Goal: Information Seeking & Learning: Check status

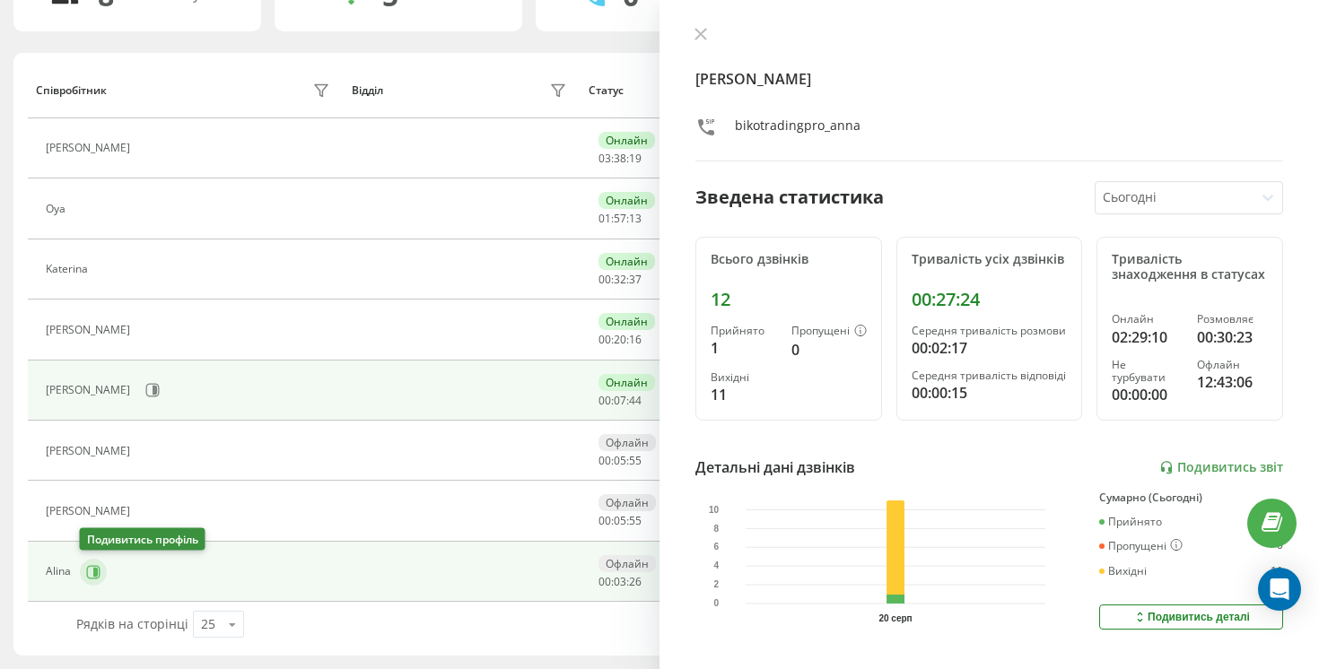
click at [94, 571] on icon at bounding box center [95, 571] width 4 height 9
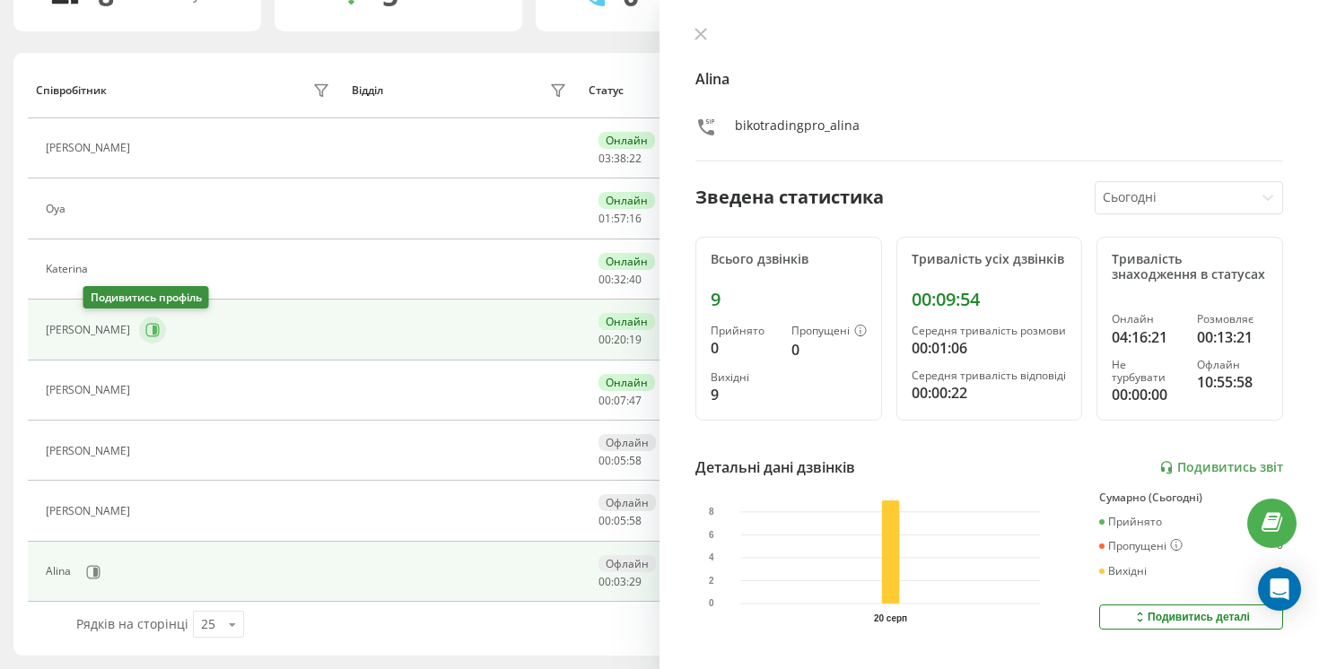
click at [145, 334] on icon at bounding box center [152, 330] width 14 height 14
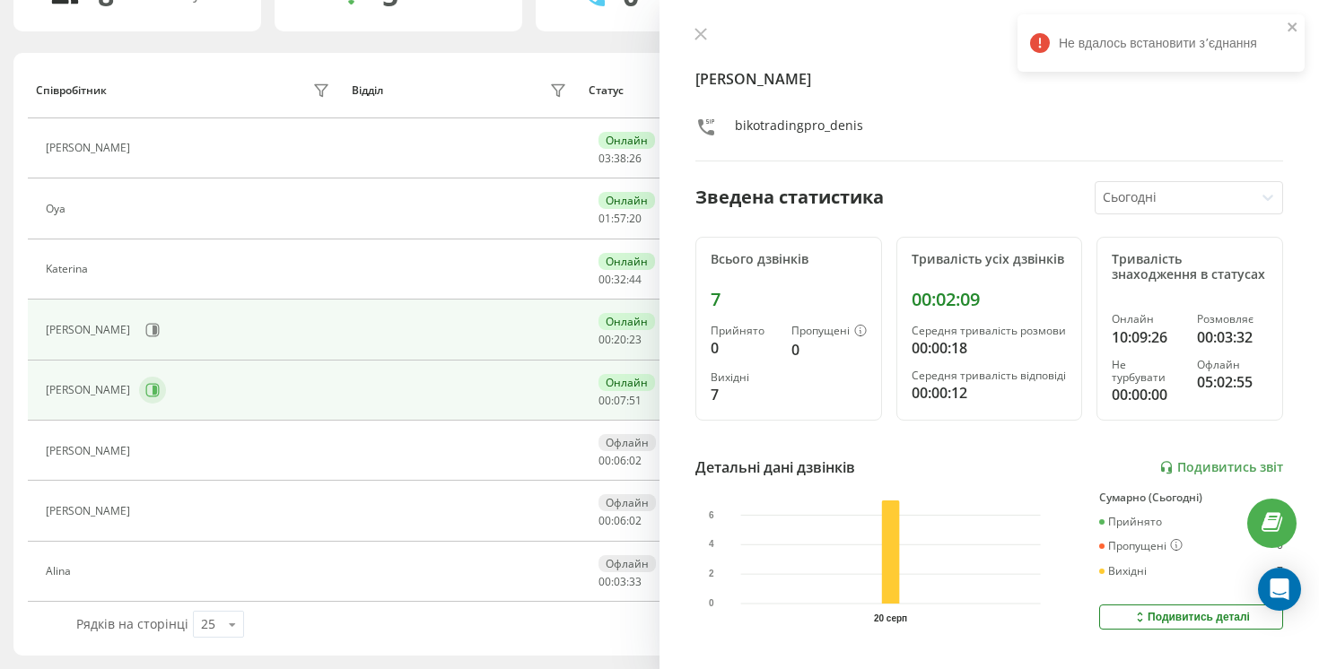
click at [145, 394] on icon at bounding box center [152, 390] width 14 height 14
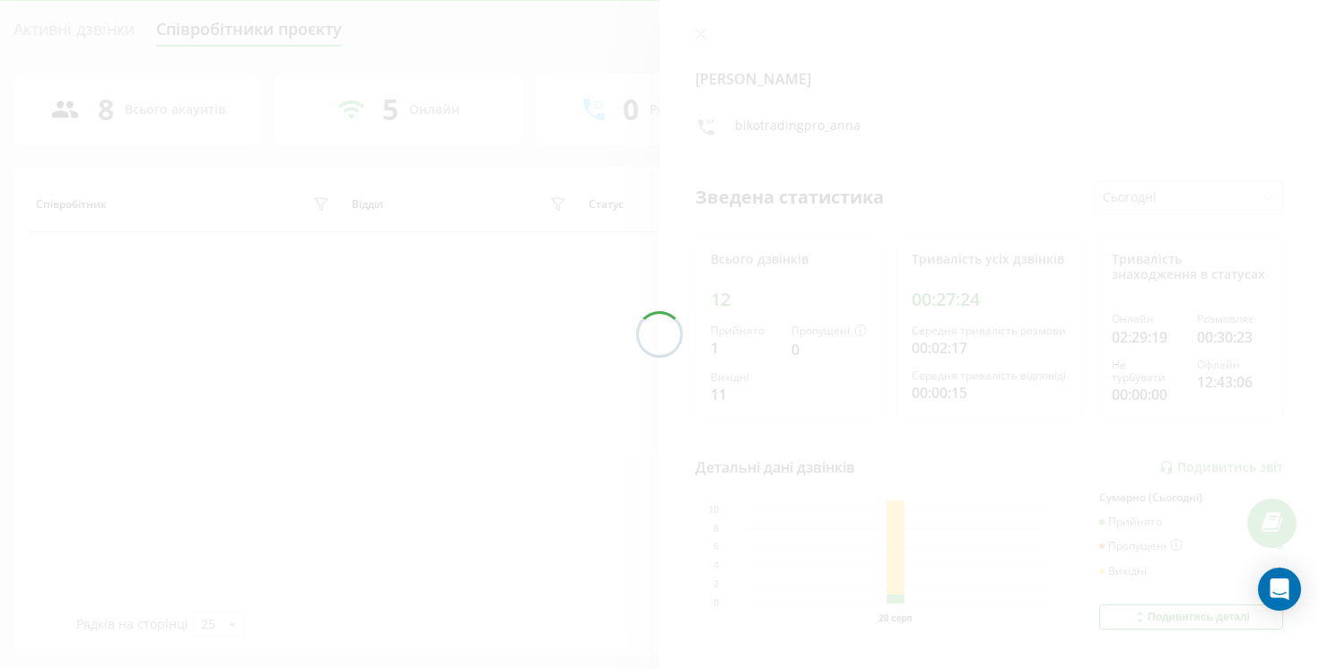
scroll to position [167, 0]
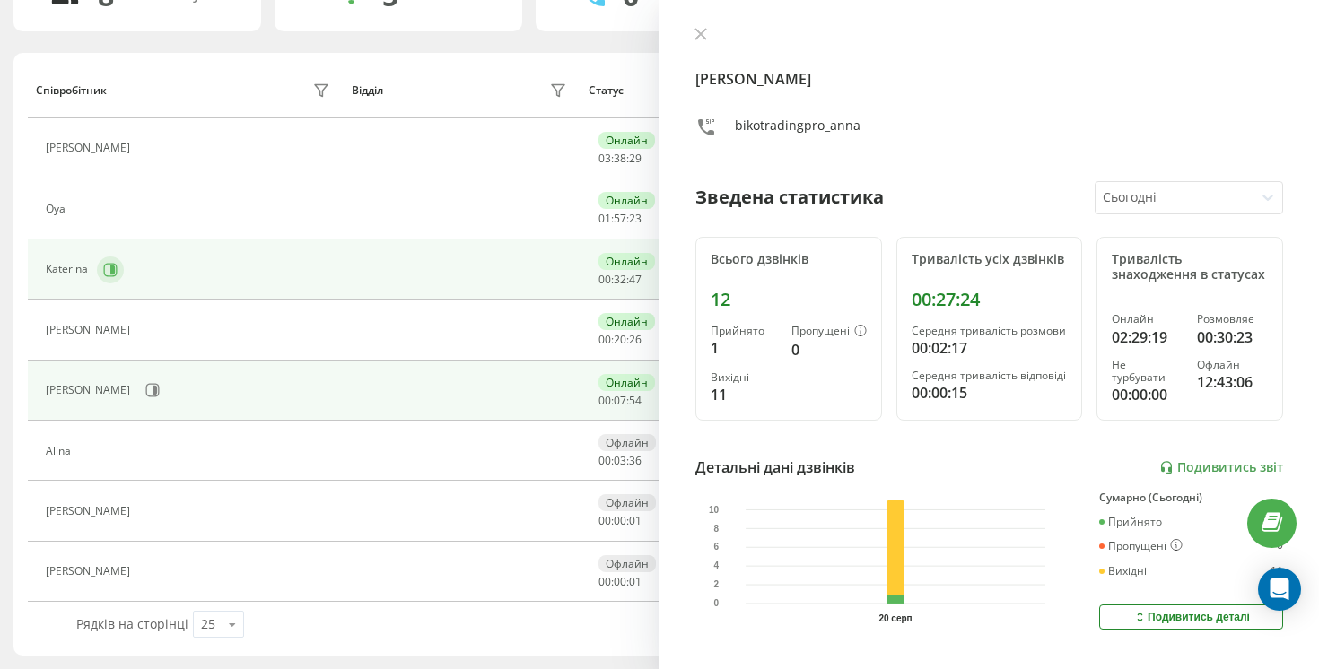
click at [98, 273] on button at bounding box center [110, 270] width 27 height 27
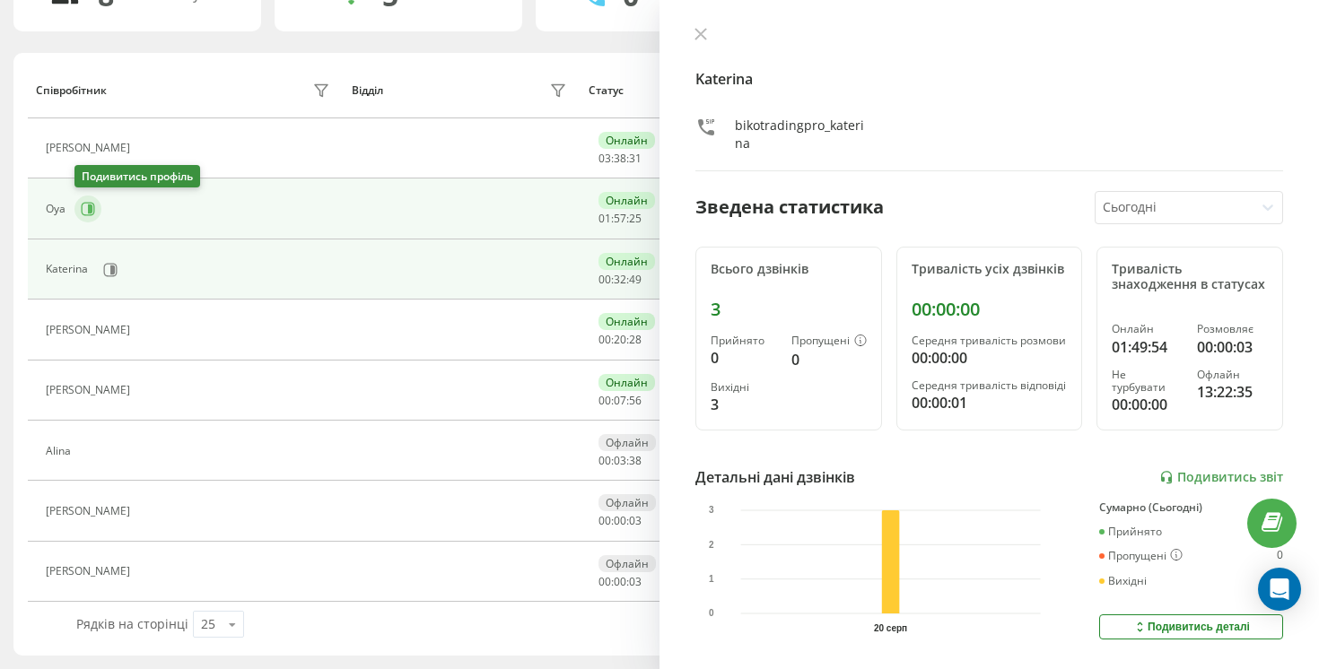
click at [96, 213] on button at bounding box center [87, 209] width 27 height 27
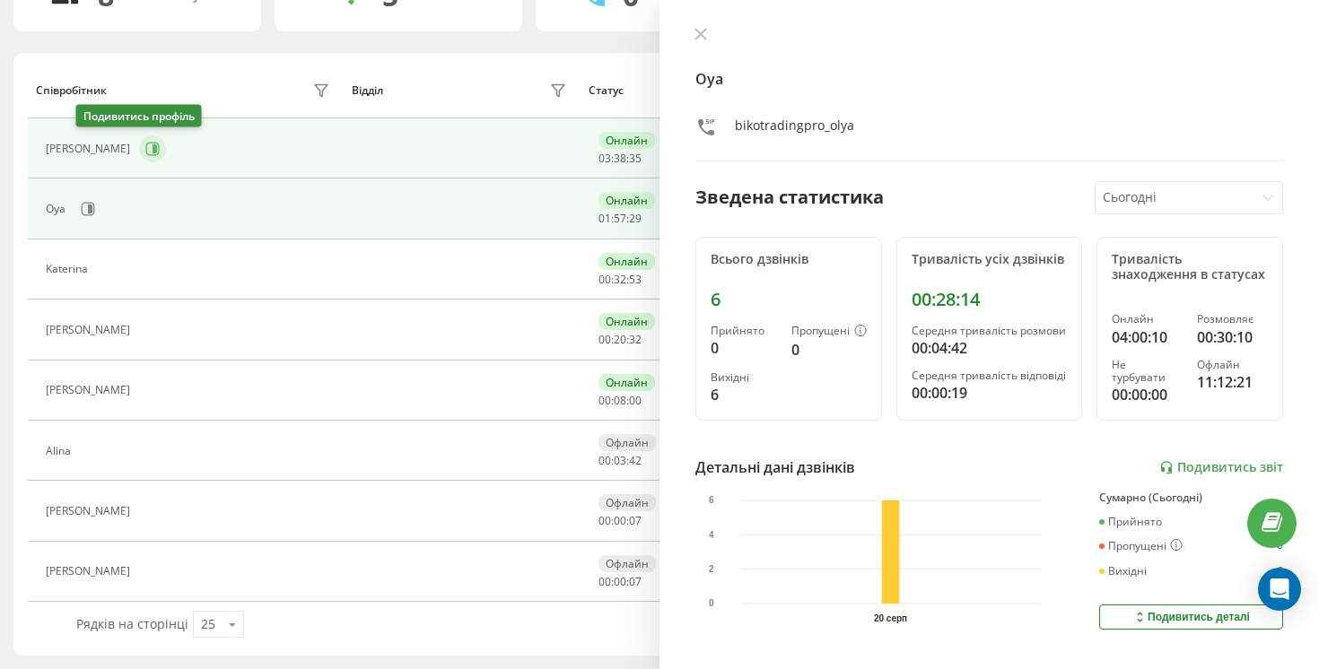
click at [145, 155] on icon at bounding box center [152, 149] width 14 height 14
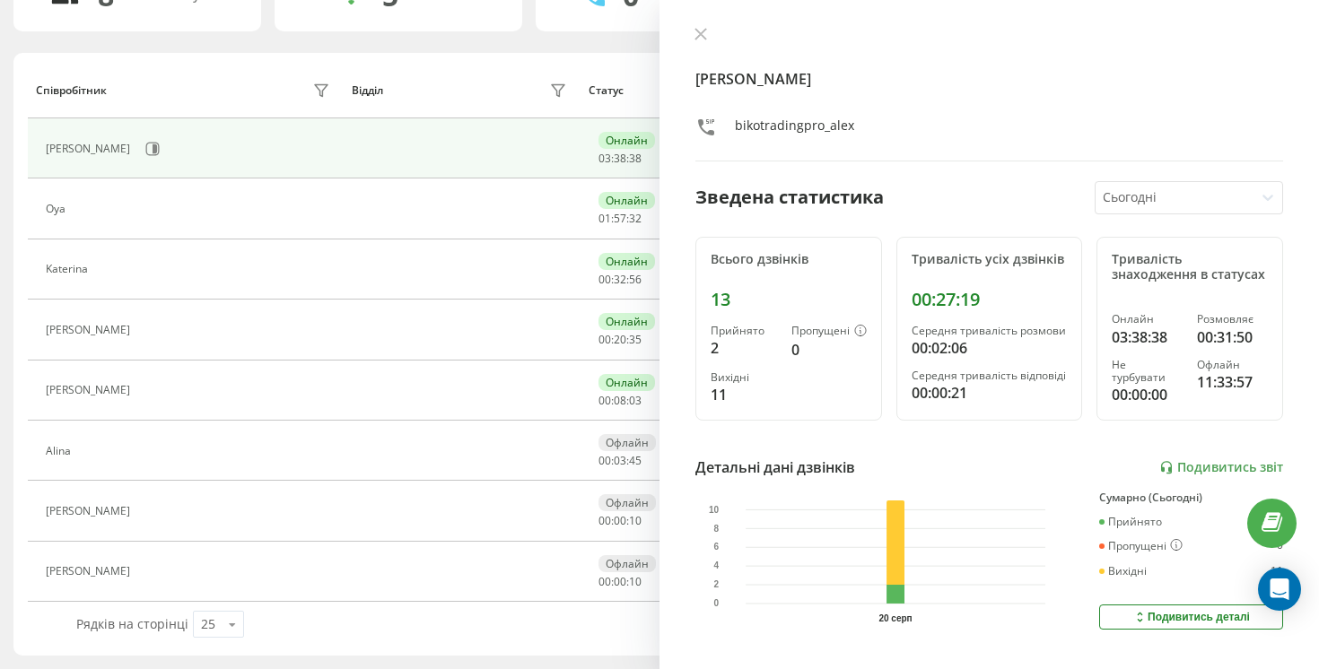
click at [709, 27] on div at bounding box center [989, 36] width 588 height 18
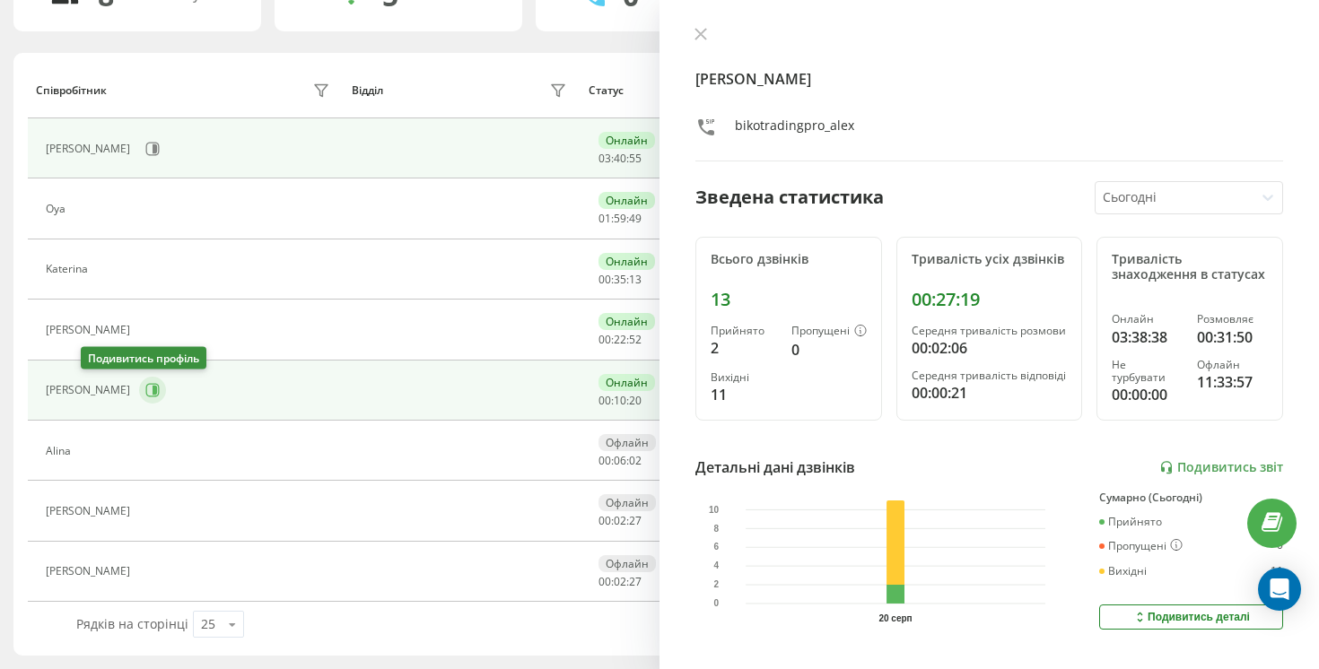
click at [146, 396] on icon at bounding box center [152, 390] width 13 height 13
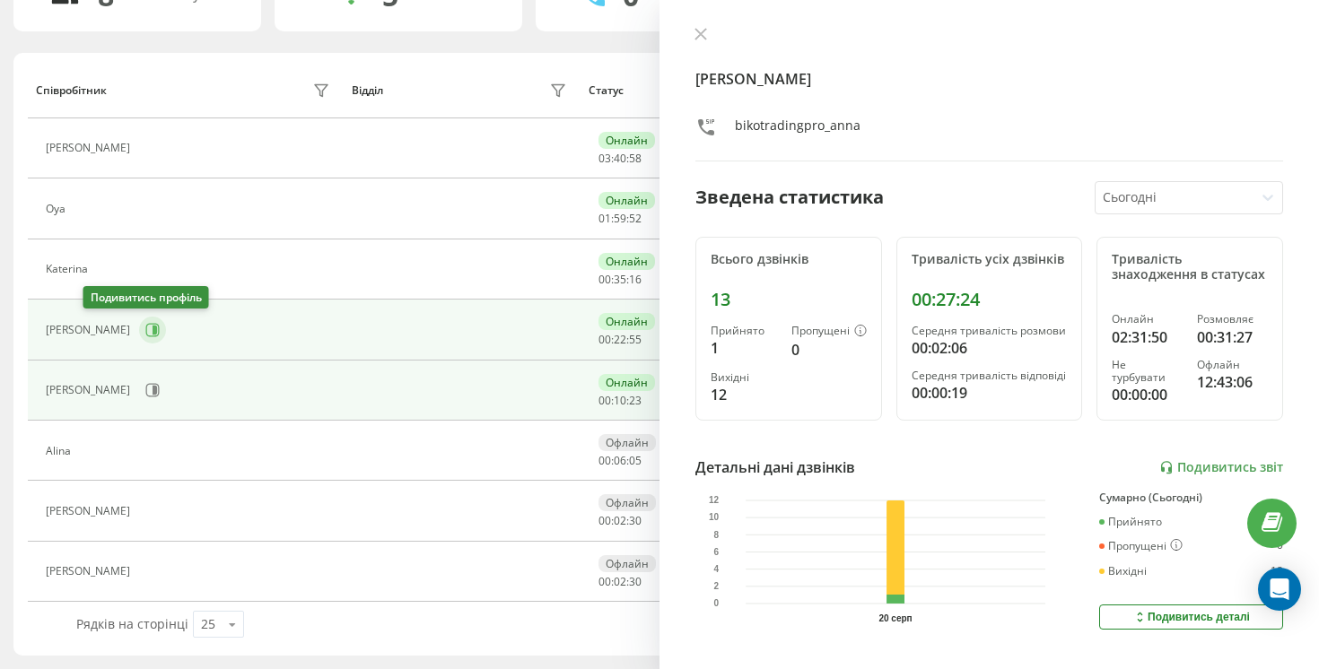
click at [139, 337] on button at bounding box center [152, 330] width 27 height 27
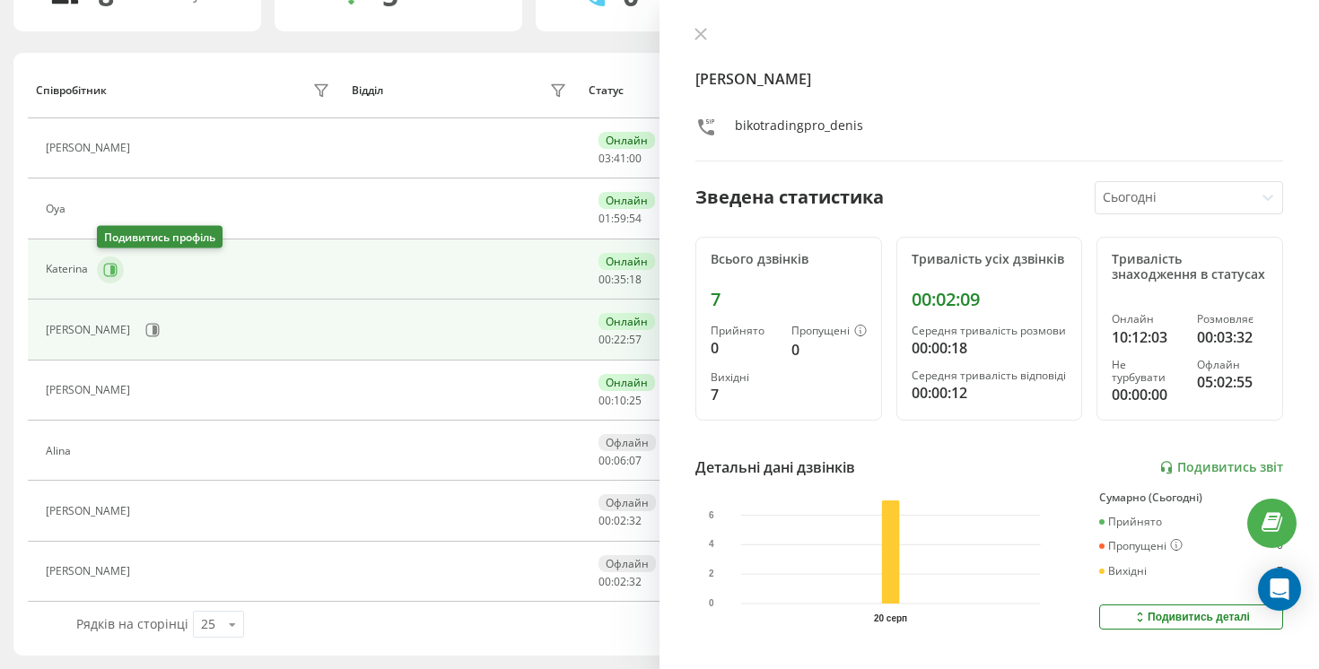
click at [111, 266] on icon at bounding box center [112, 269] width 4 height 9
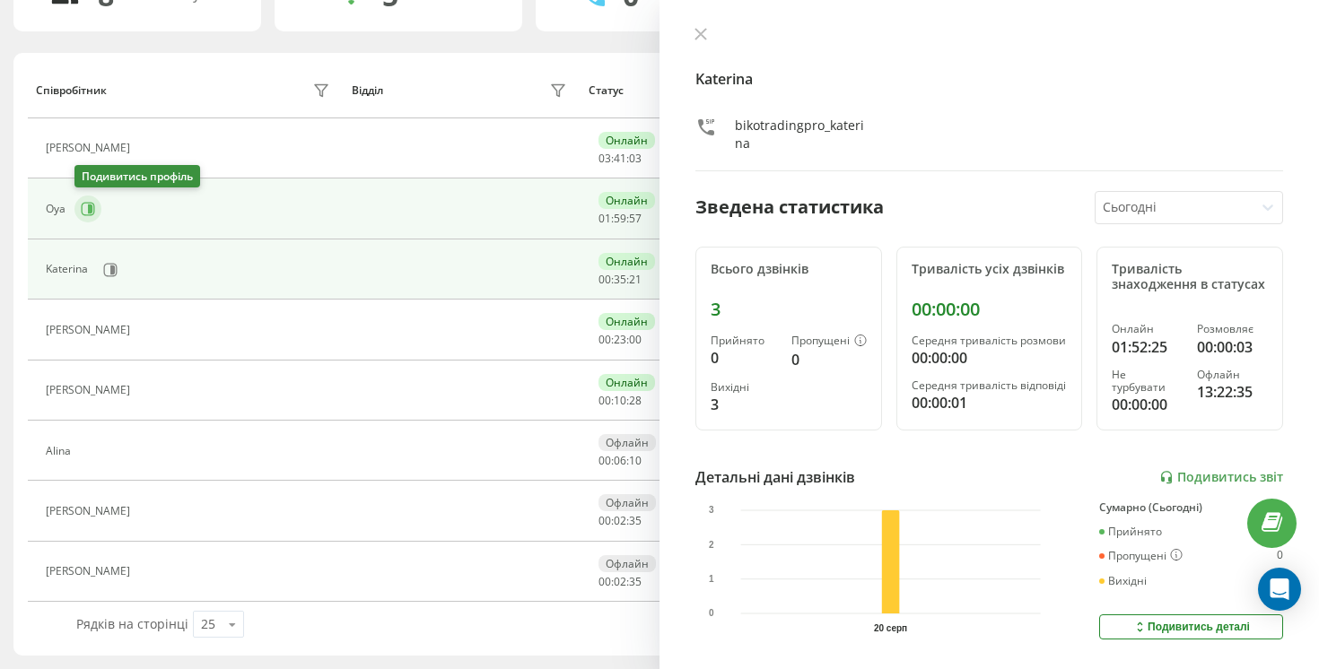
click at [92, 209] on icon at bounding box center [90, 209] width 4 height 9
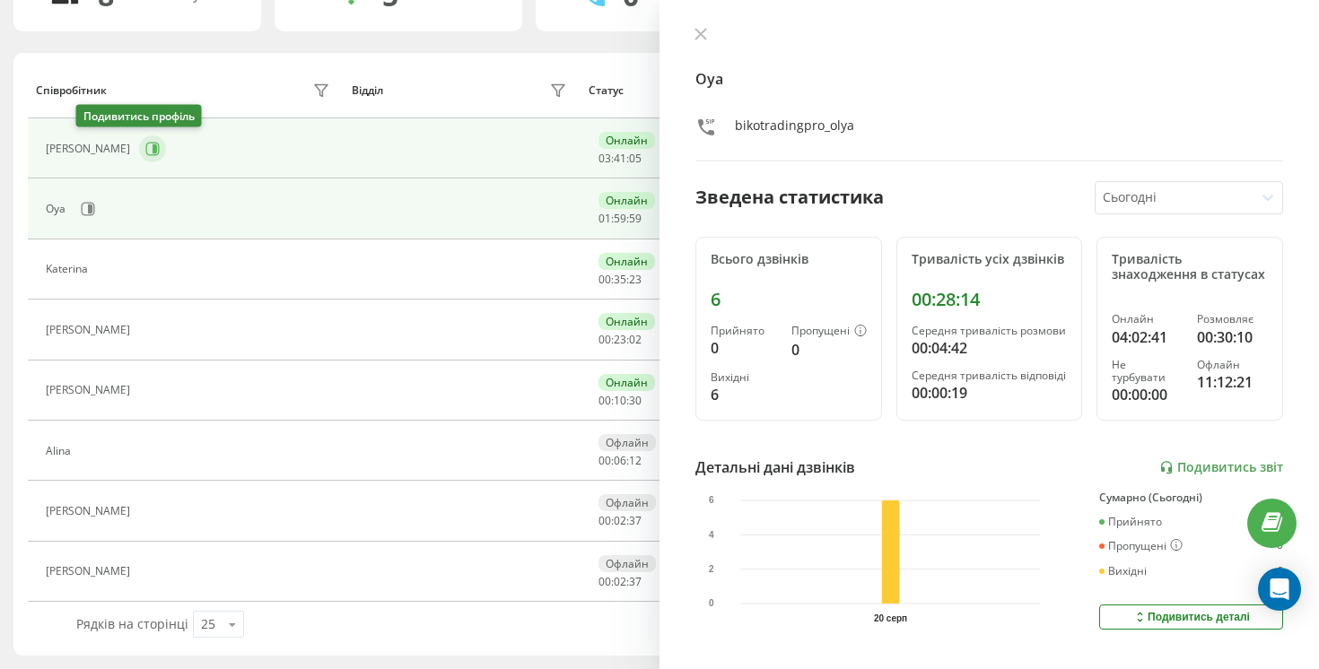
click at [145, 151] on icon at bounding box center [152, 149] width 14 height 14
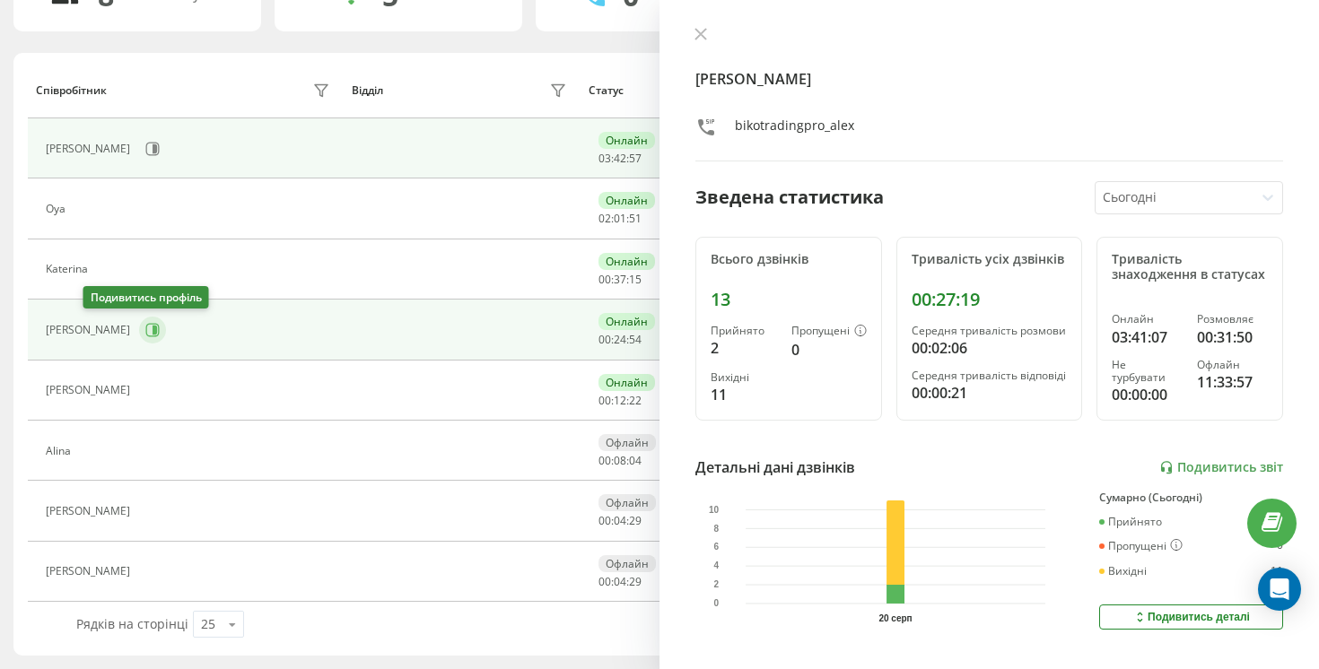
click at [145, 327] on icon at bounding box center [152, 330] width 14 height 14
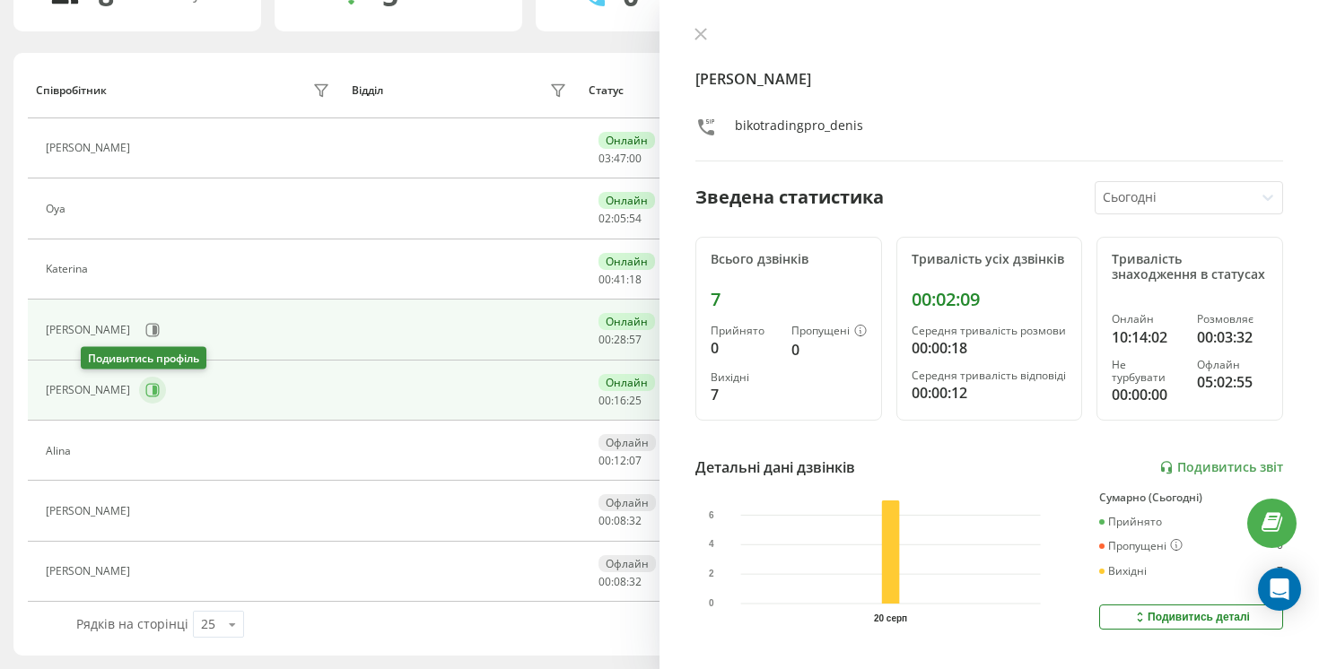
click at [145, 386] on icon at bounding box center [152, 390] width 14 height 14
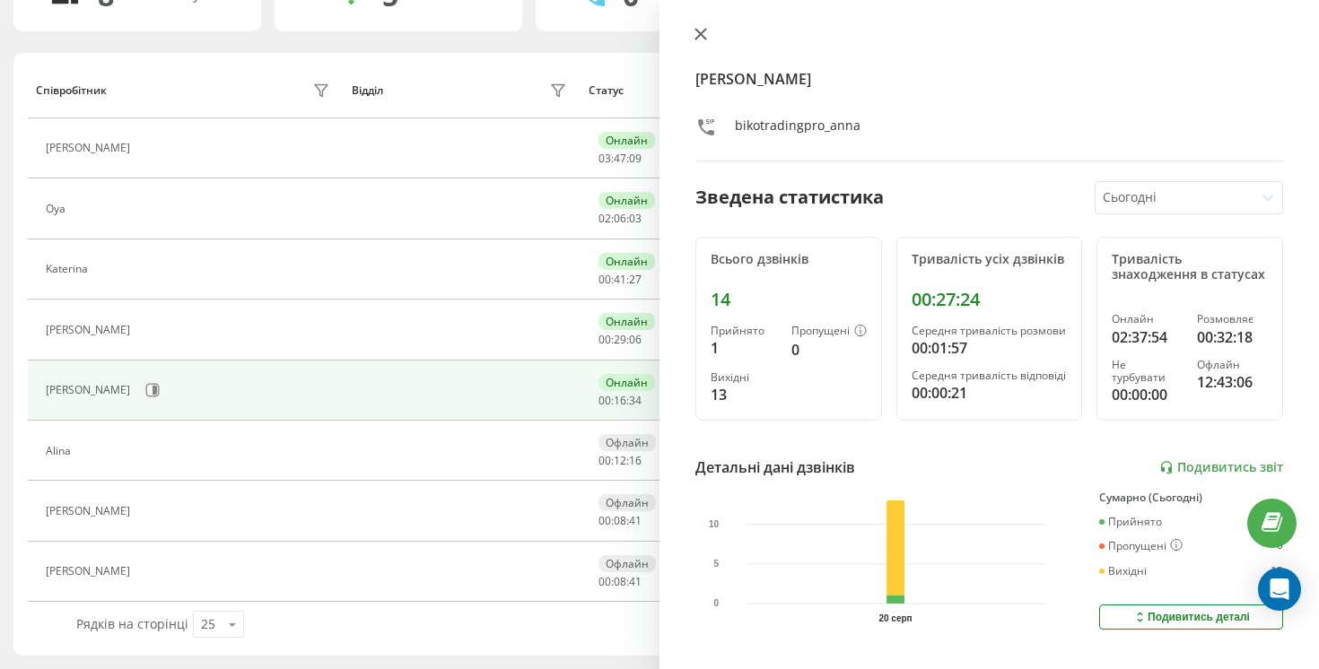
click at [697, 42] on button at bounding box center [700, 35] width 23 height 17
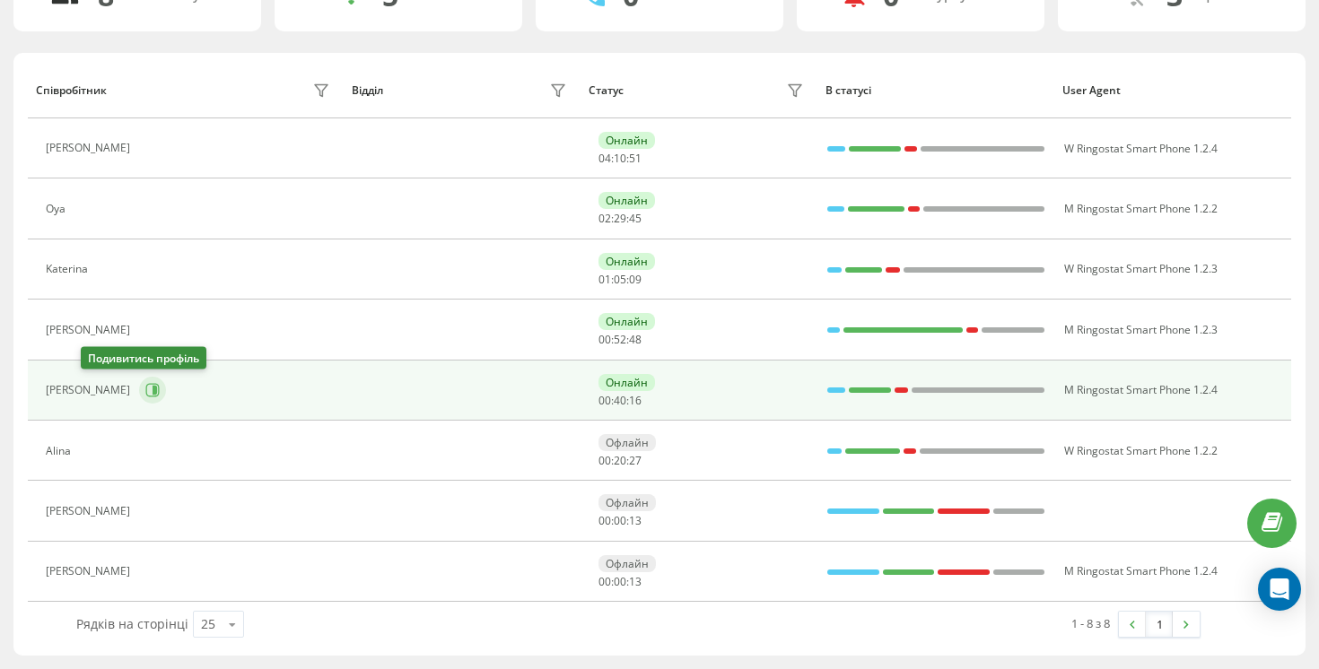
click at [139, 399] on button at bounding box center [152, 390] width 27 height 27
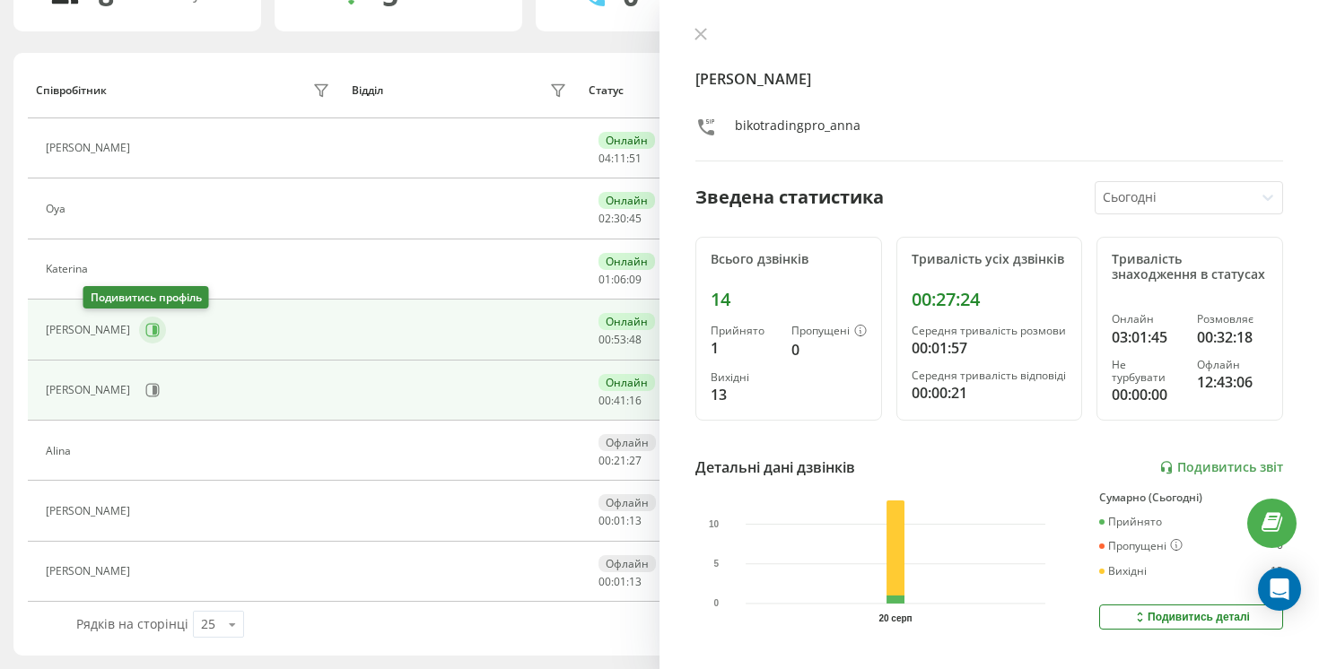
click at [139, 330] on button at bounding box center [152, 330] width 27 height 27
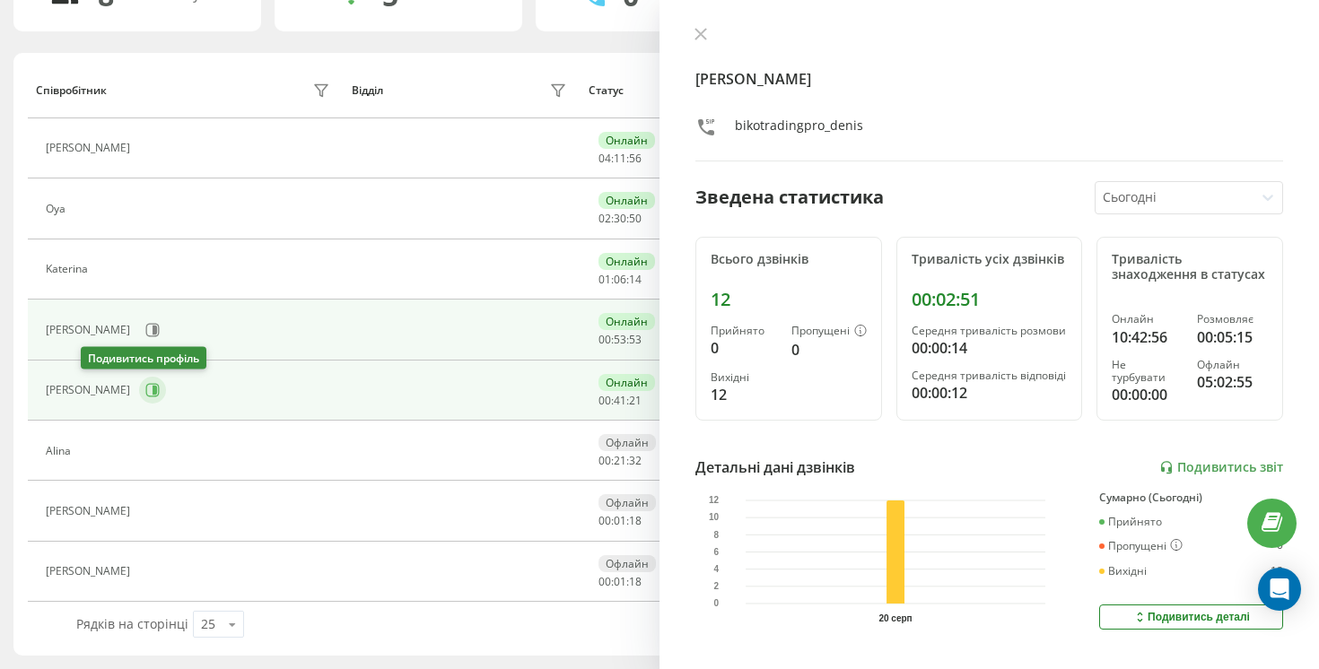
click at [152, 387] on icon at bounding box center [154, 390] width 4 height 9
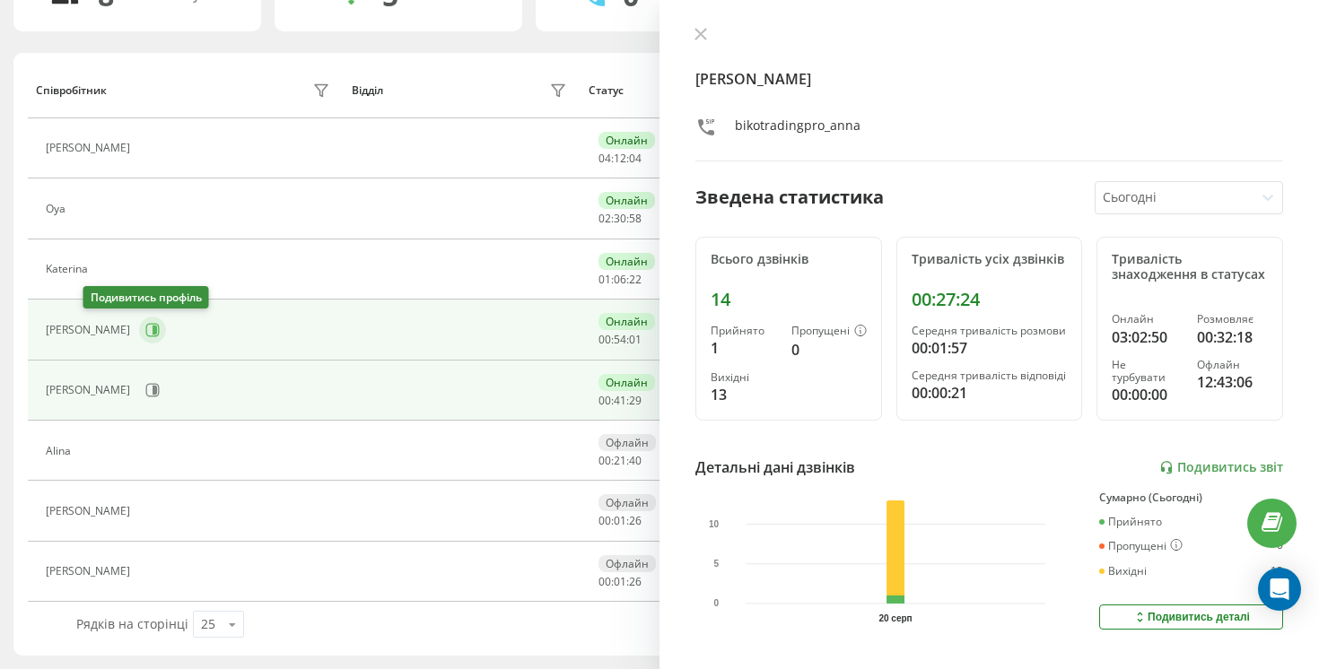
click at [145, 329] on icon at bounding box center [152, 330] width 14 height 14
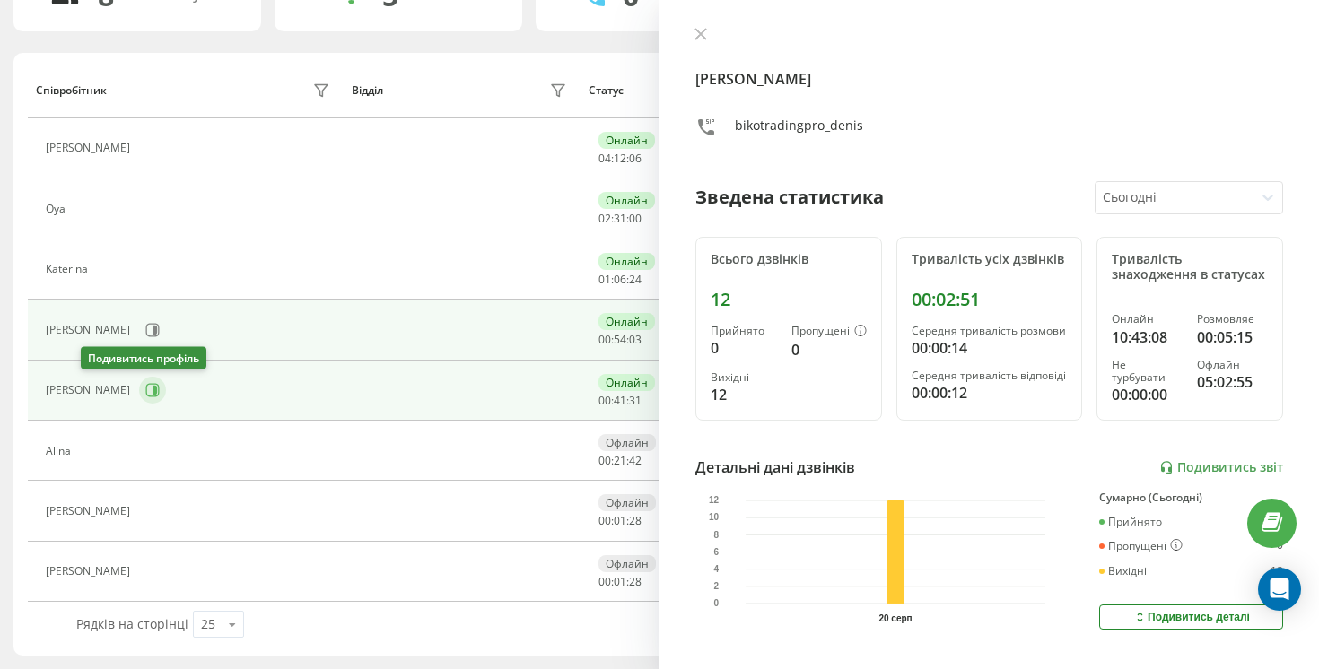
click at [139, 378] on button at bounding box center [152, 390] width 27 height 27
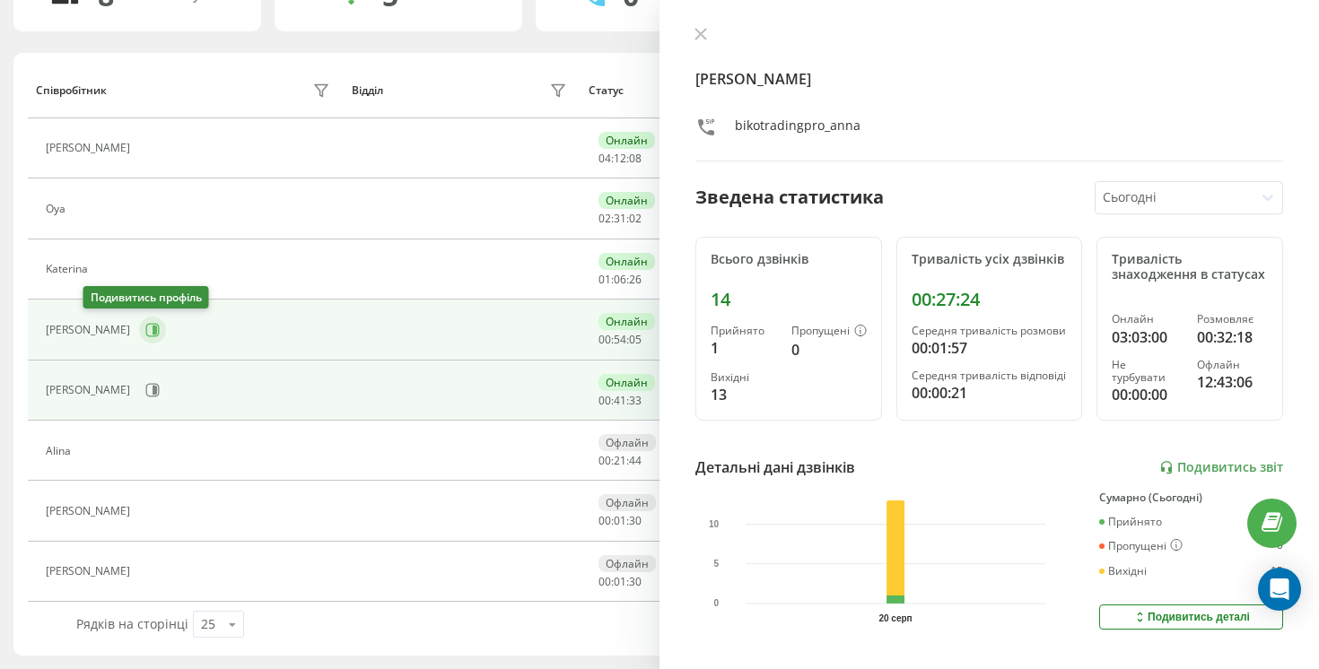
click at [139, 338] on button at bounding box center [152, 330] width 27 height 27
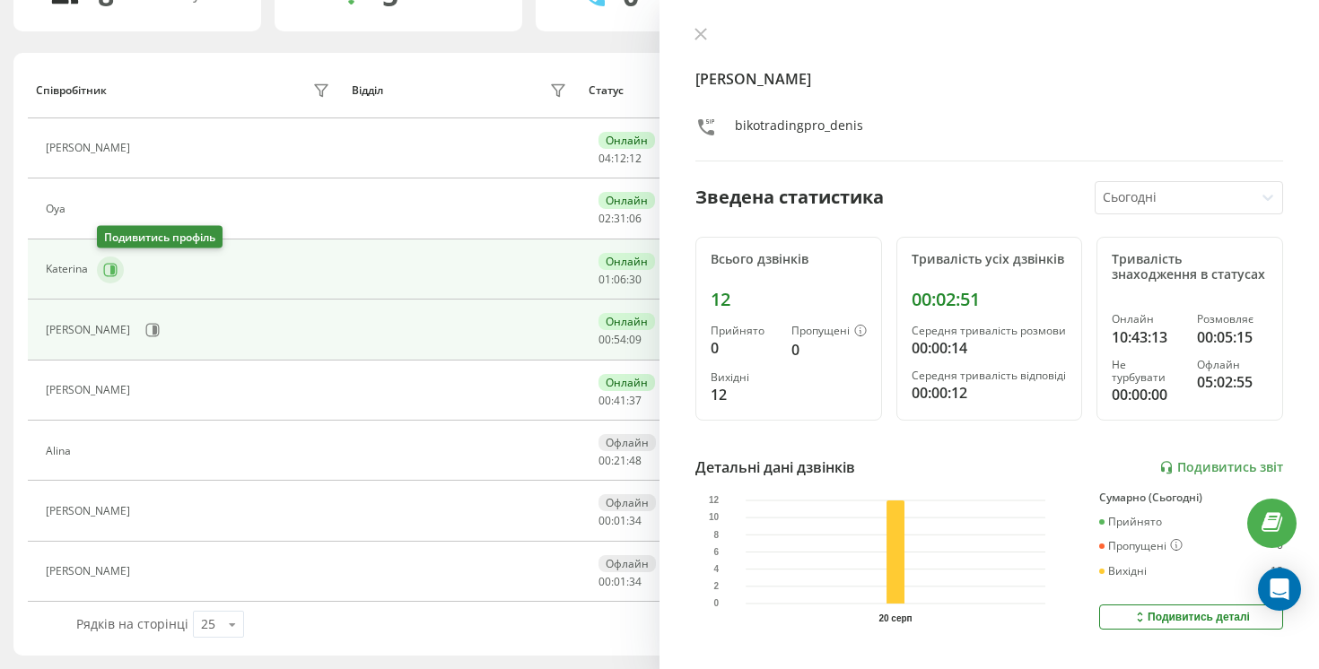
click at [104, 274] on icon at bounding box center [110, 269] width 13 height 13
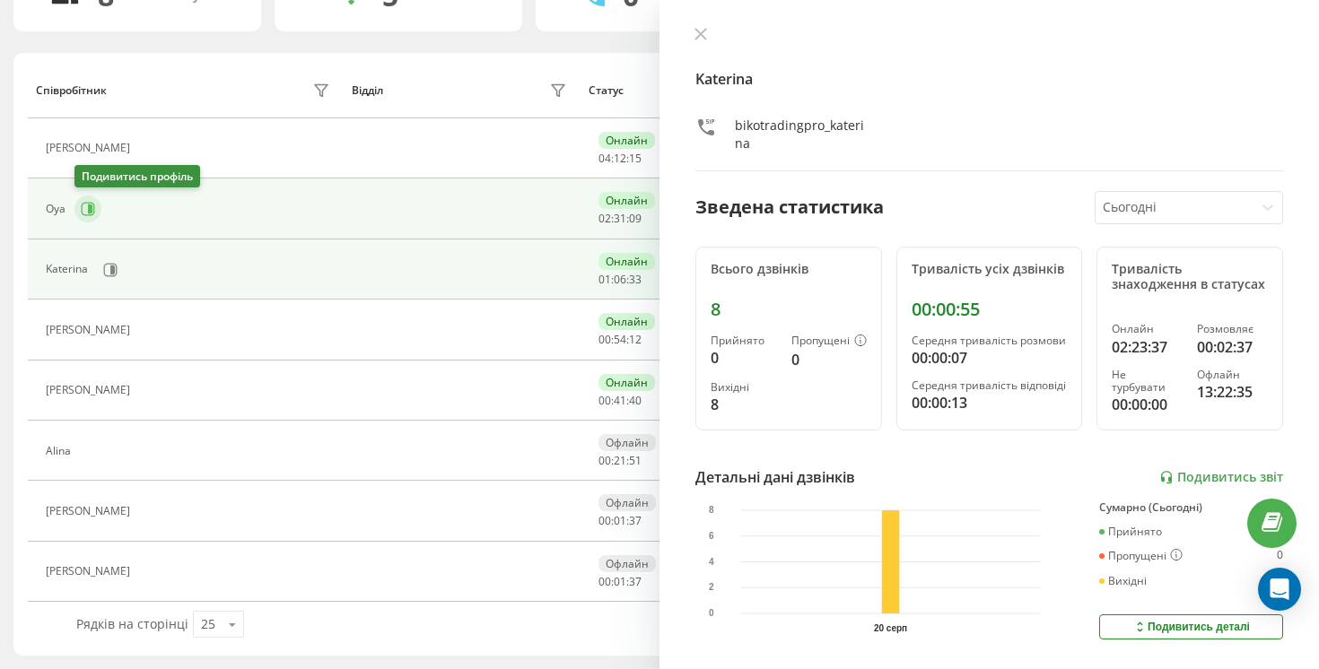
click at [92, 208] on icon at bounding box center [88, 209] width 14 height 14
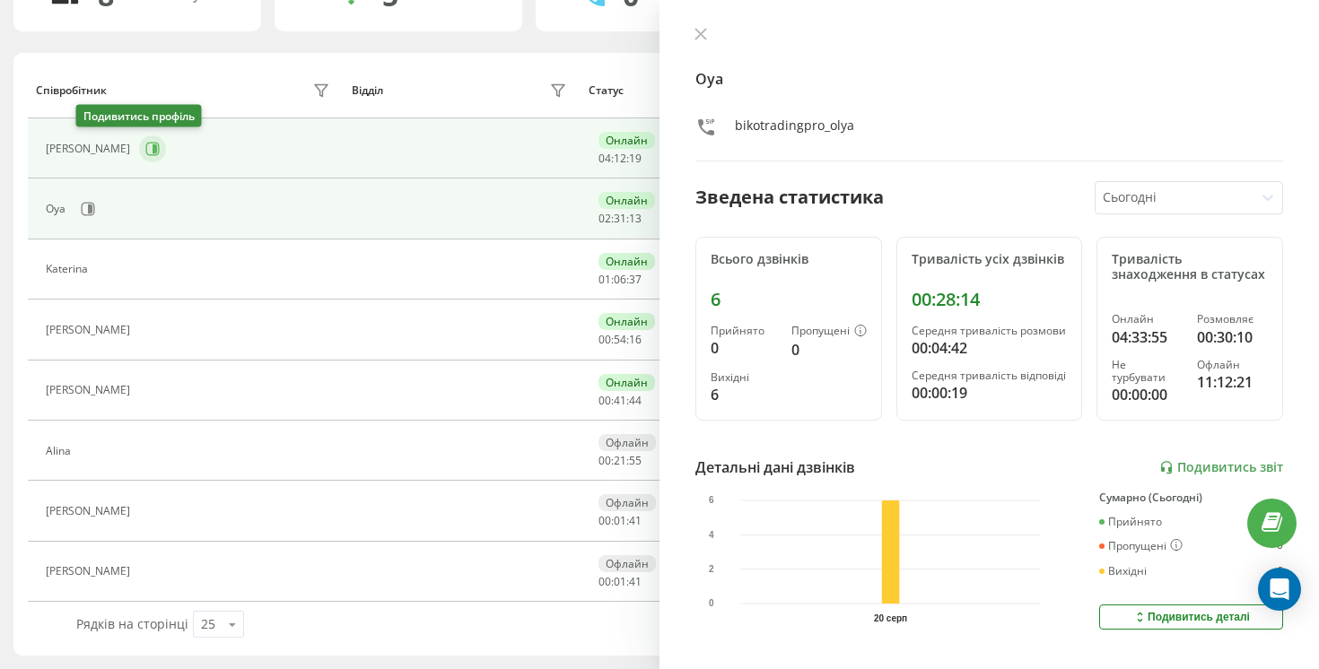
click at [152, 144] on icon at bounding box center [154, 148] width 4 height 9
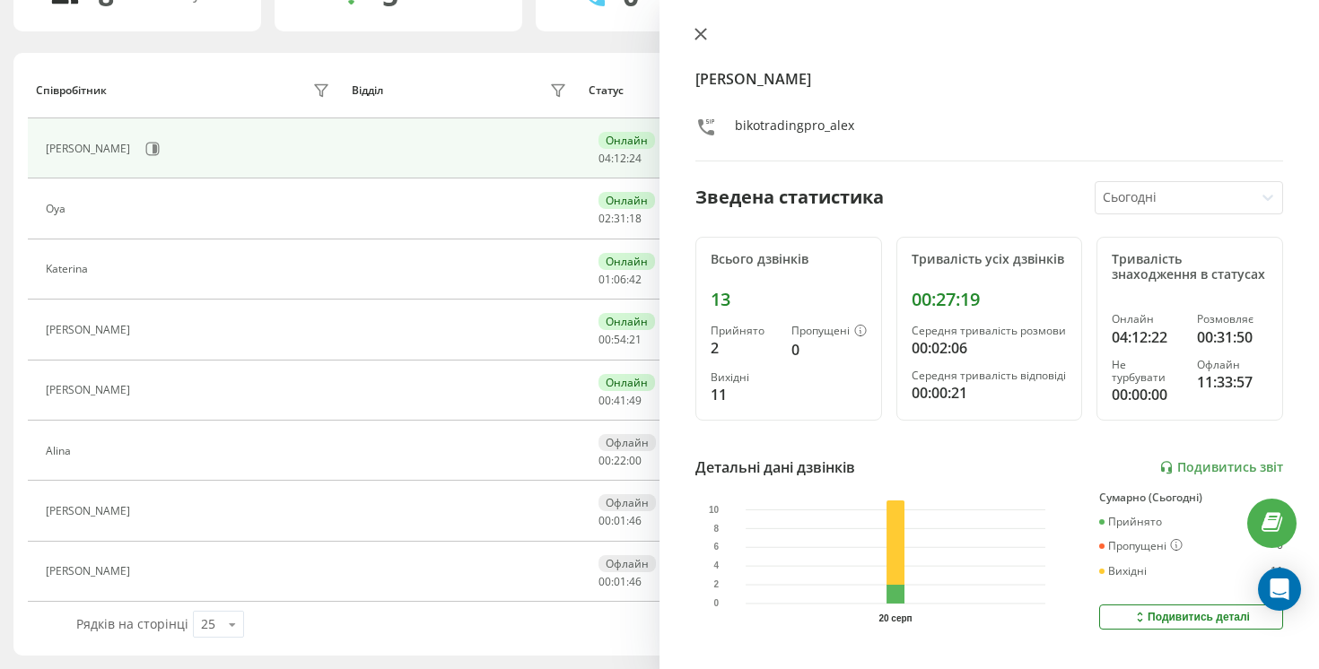
click at [707, 38] on button at bounding box center [700, 35] width 23 height 17
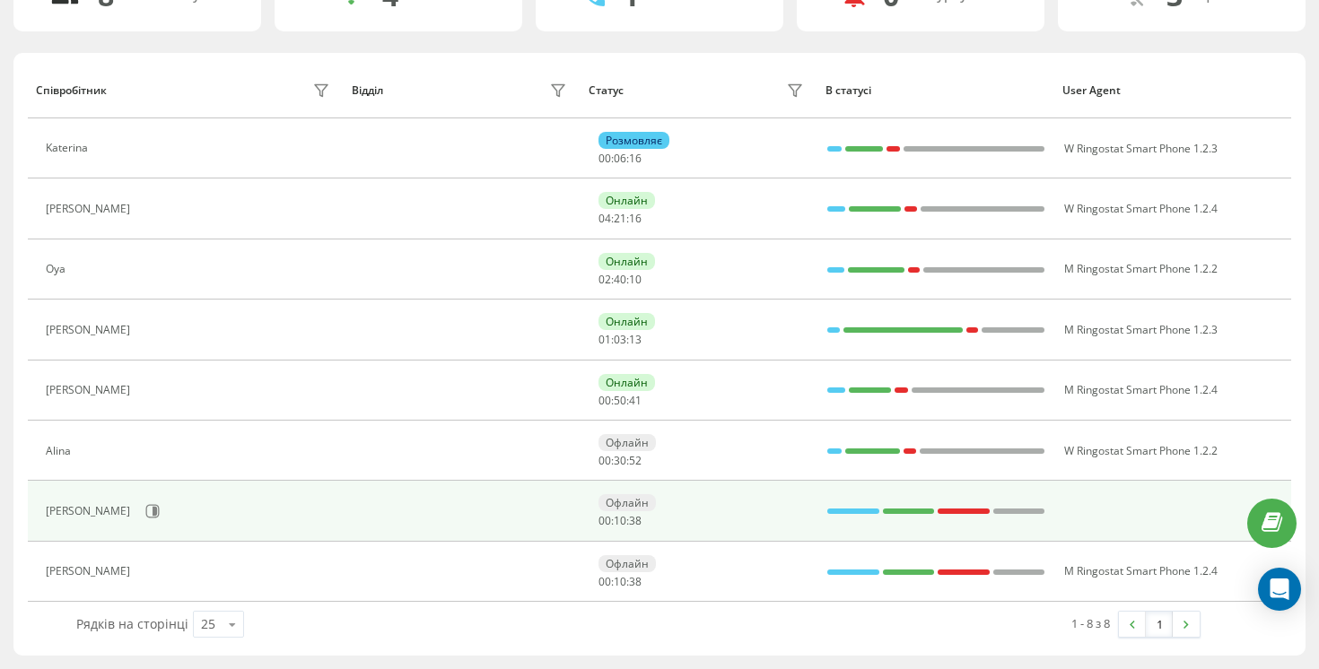
click at [189, 483] on tbody "[PERSON_NAME] 00 : 06 : 16 W Ringostat Smart Phone 1.2.3 [PERSON_NAME] 04 : 21 …" at bounding box center [659, 359] width 1263 height 483
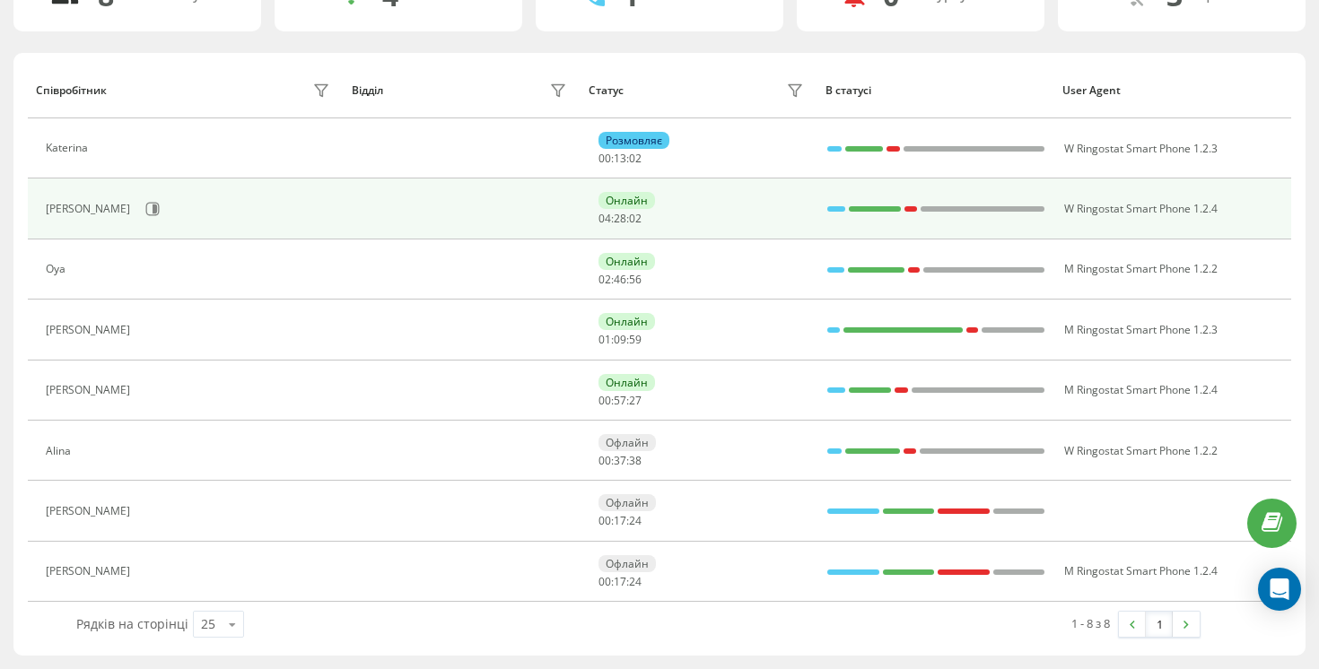
click at [189, 215] on div "[PERSON_NAME]" at bounding box center [190, 209] width 288 height 30
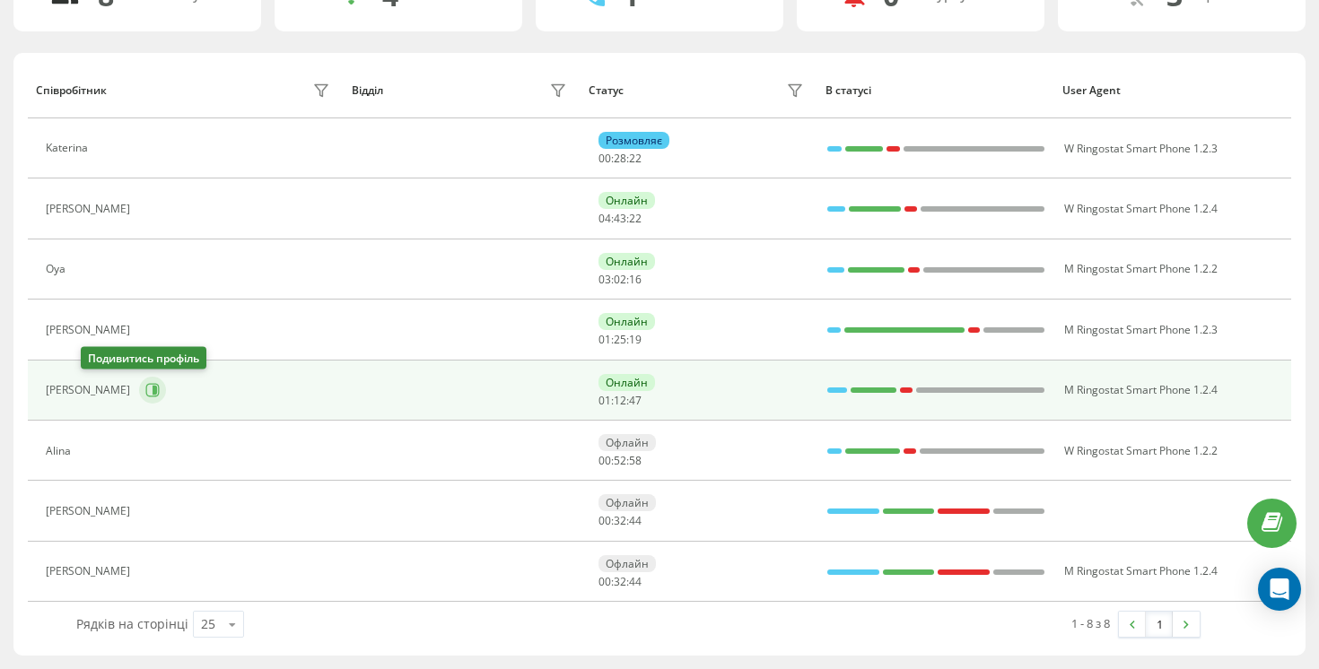
click at [146, 387] on icon at bounding box center [152, 390] width 13 height 13
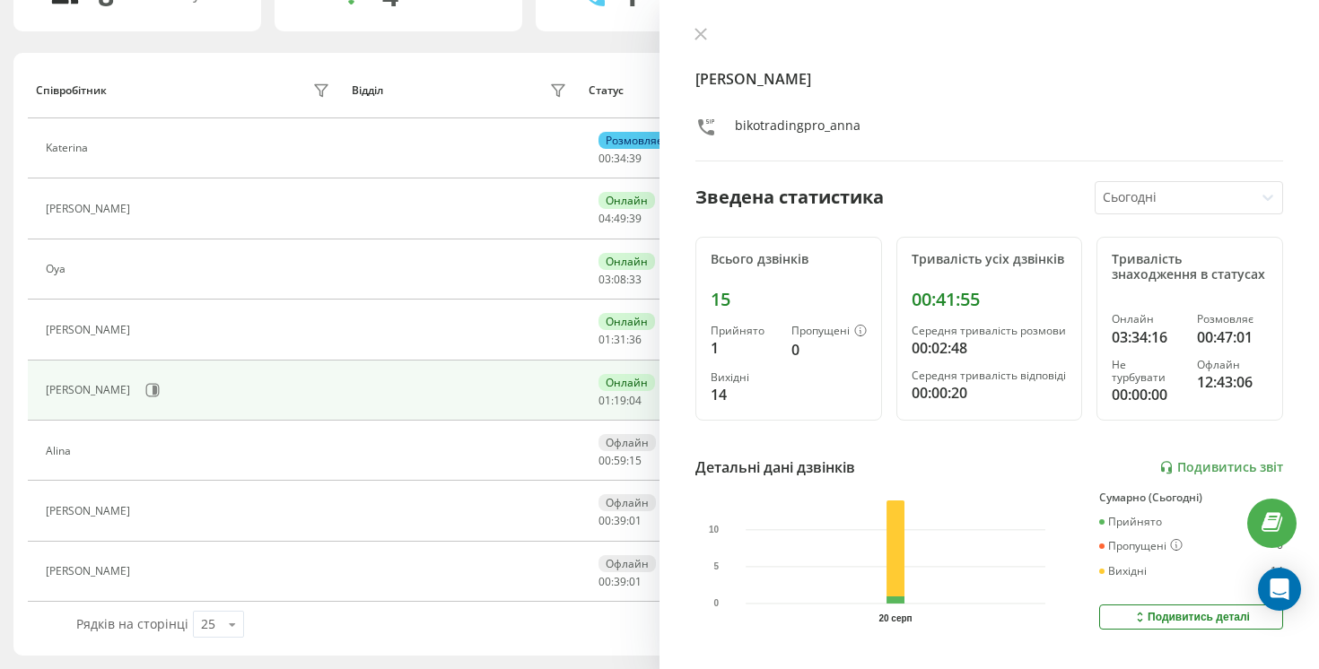
click at [699, 25] on div "[PERSON_NAME] Зведена статистика Сьогодні Всього дзвінків 15 Прийнято 1 Пропуще…" at bounding box center [988, 334] width 659 height 669
click at [152, 394] on icon at bounding box center [154, 390] width 4 height 9
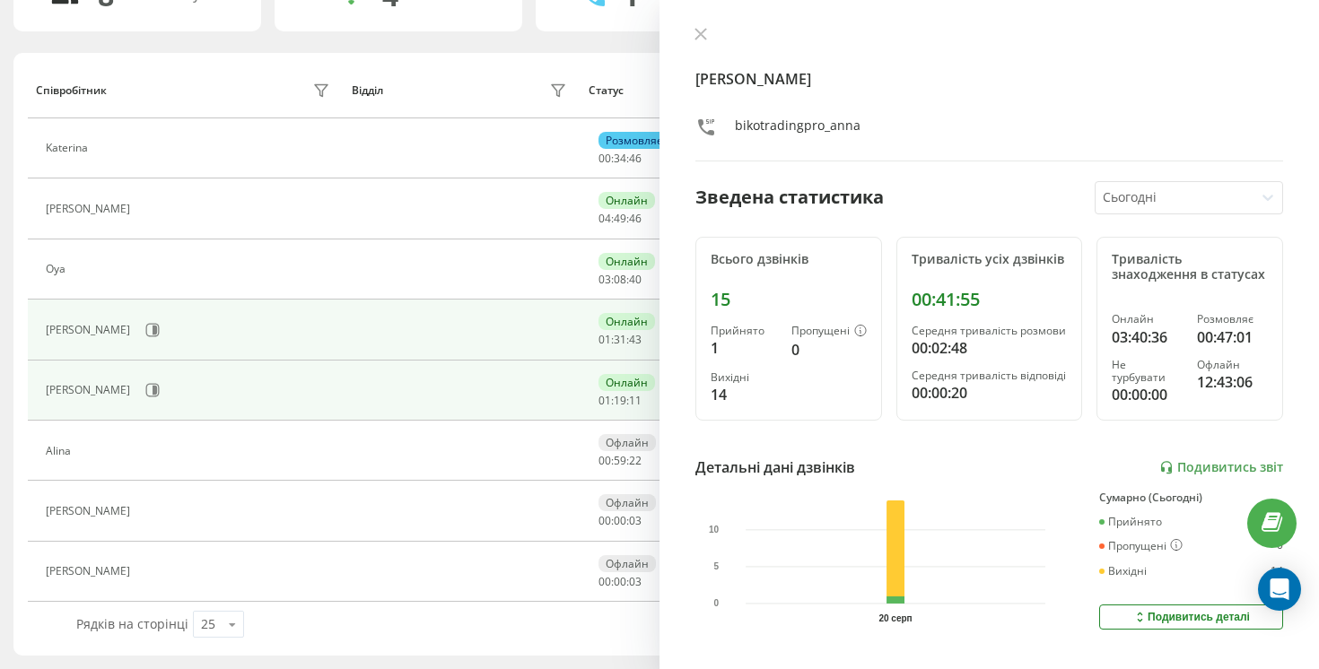
click at [91, 343] on div "[PERSON_NAME]" at bounding box center [190, 330] width 288 height 30
click at [152, 332] on icon at bounding box center [154, 330] width 4 height 9
click at [152, 392] on icon at bounding box center [154, 390] width 4 height 9
click at [95, 316] on body "bikotrading.pro Проекти bikotrading.pro Центр звернень Аналiтика Співробітники …" at bounding box center [659, 167] width 1319 height 669
click at [152, 327] on icon at bounding box center [154, 330] width 4 height 9
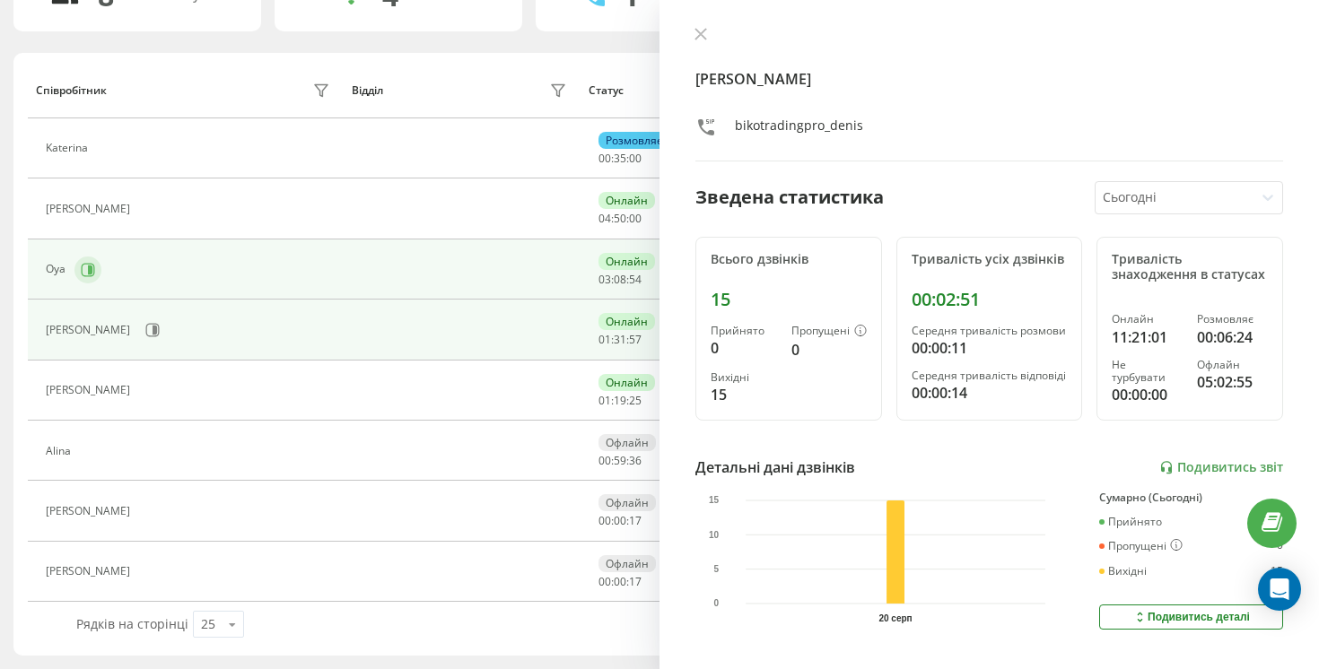
click at [82, 257] on div "Oya" at bounding box center [190, 270] width 288 height 30
click at [85, 271] on icon at bounding box center [88, 270] width 14 height 14
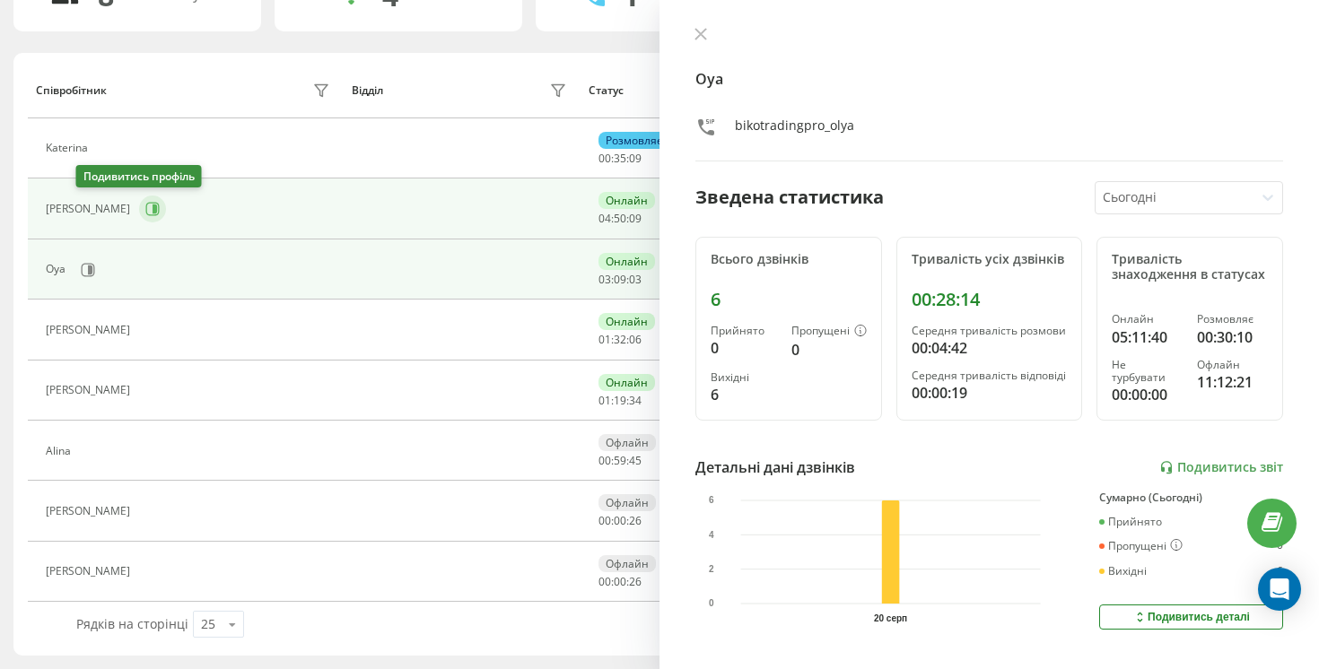
click at [145, 206] on icon at bounding box center [152, 209] width 14 height 14
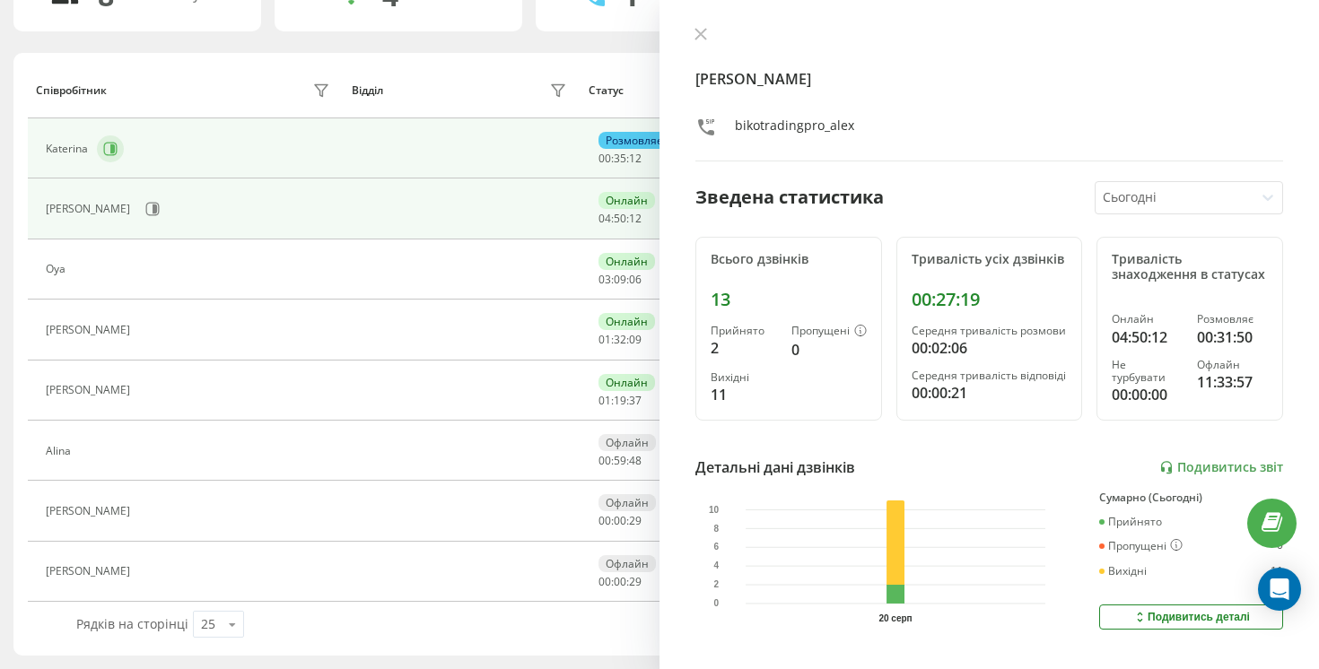
click at [103, 150] on icon at bounding box center [110, 149] width 14 height 14
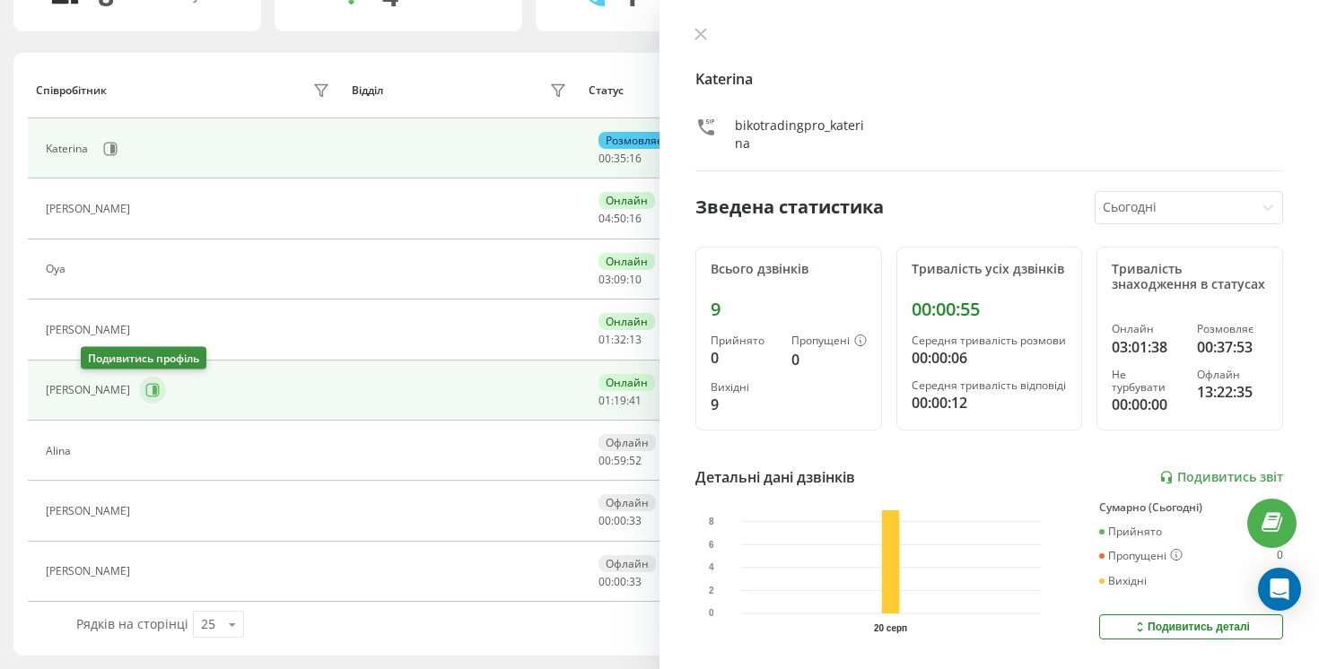
click at [139, 382] on button at bounding box center [152, 390] width 27 height 27
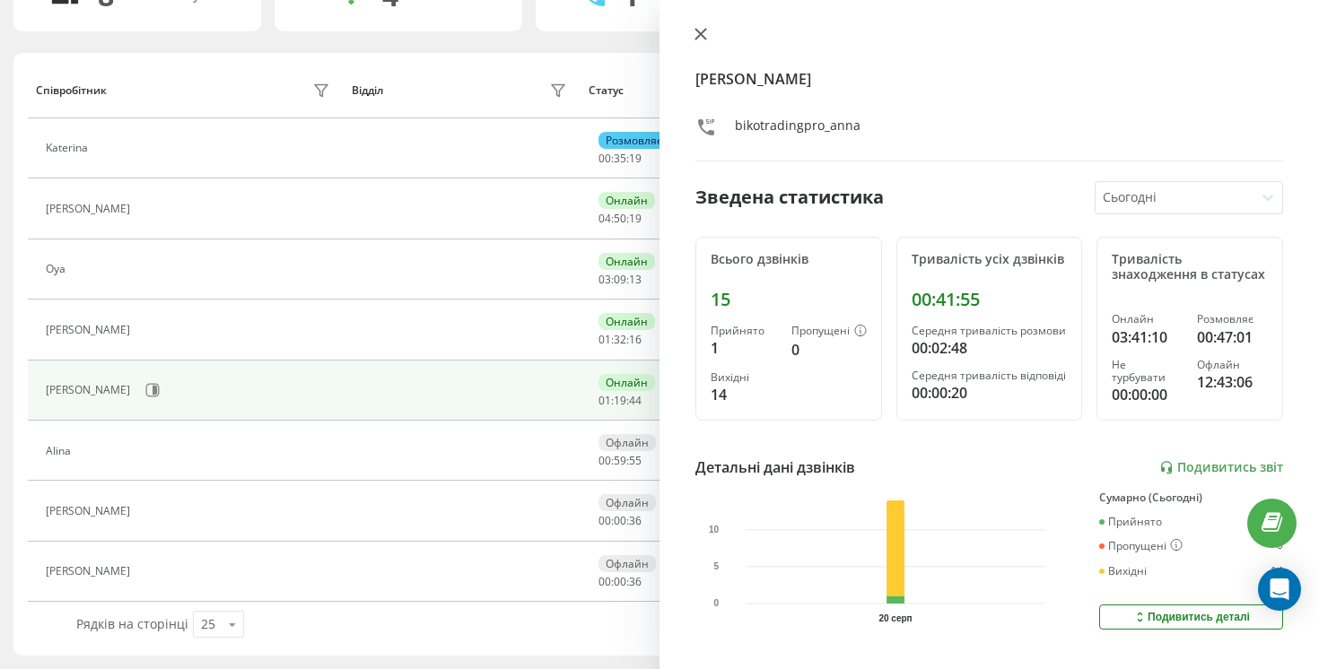
click at [703, 31] on icon at bounding box center [700, 34] width 11 height 11
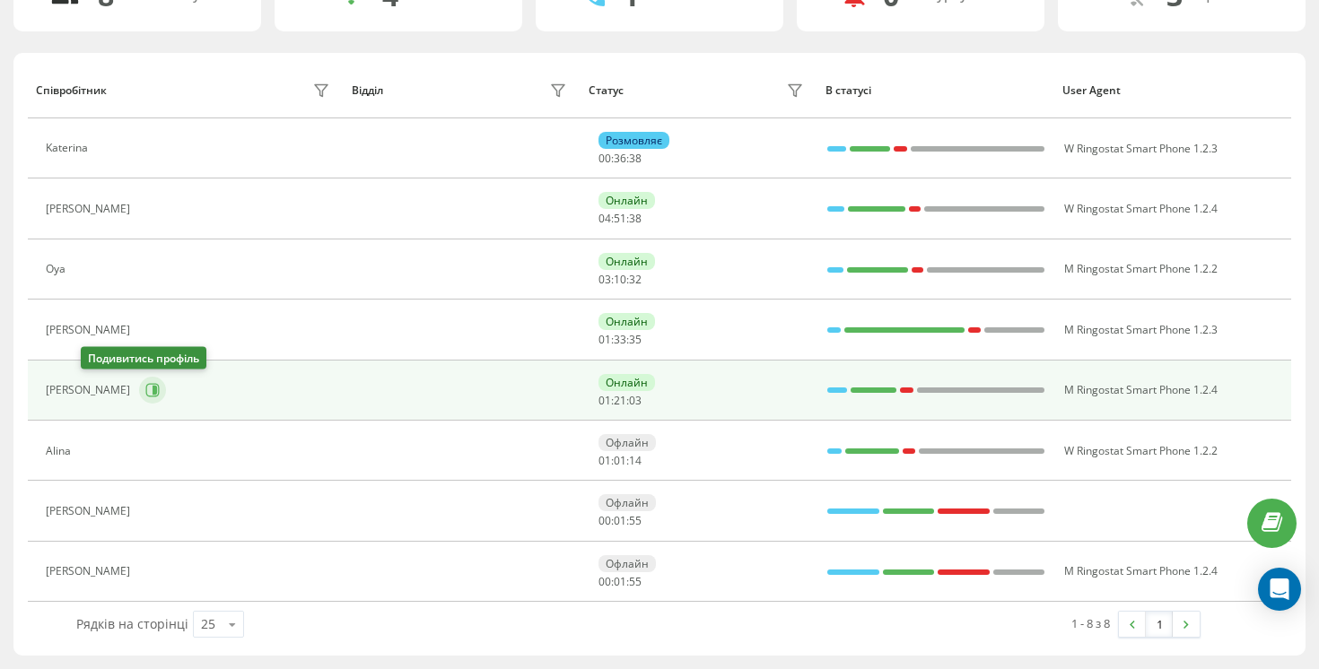
click at [152, 393] on icon at bounding box center [154, 390] width 4 height 9
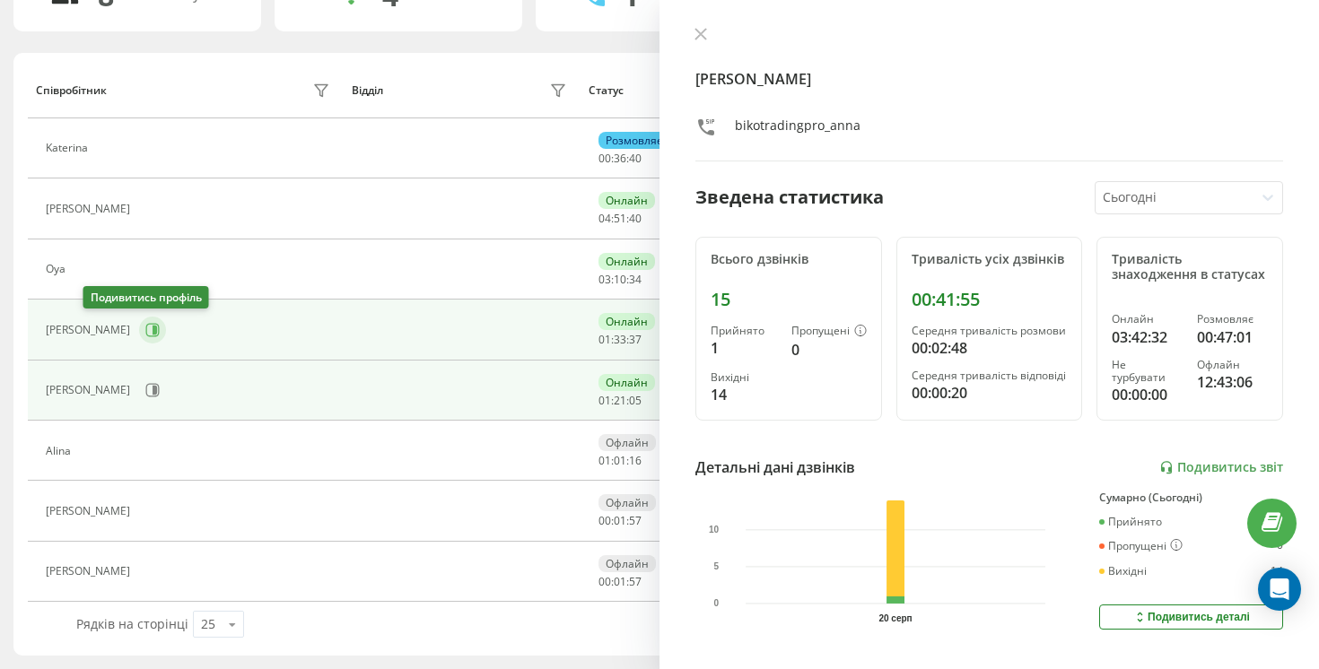
click at [139, 338] on button at bounding box center [152, 330] width 27 height 27
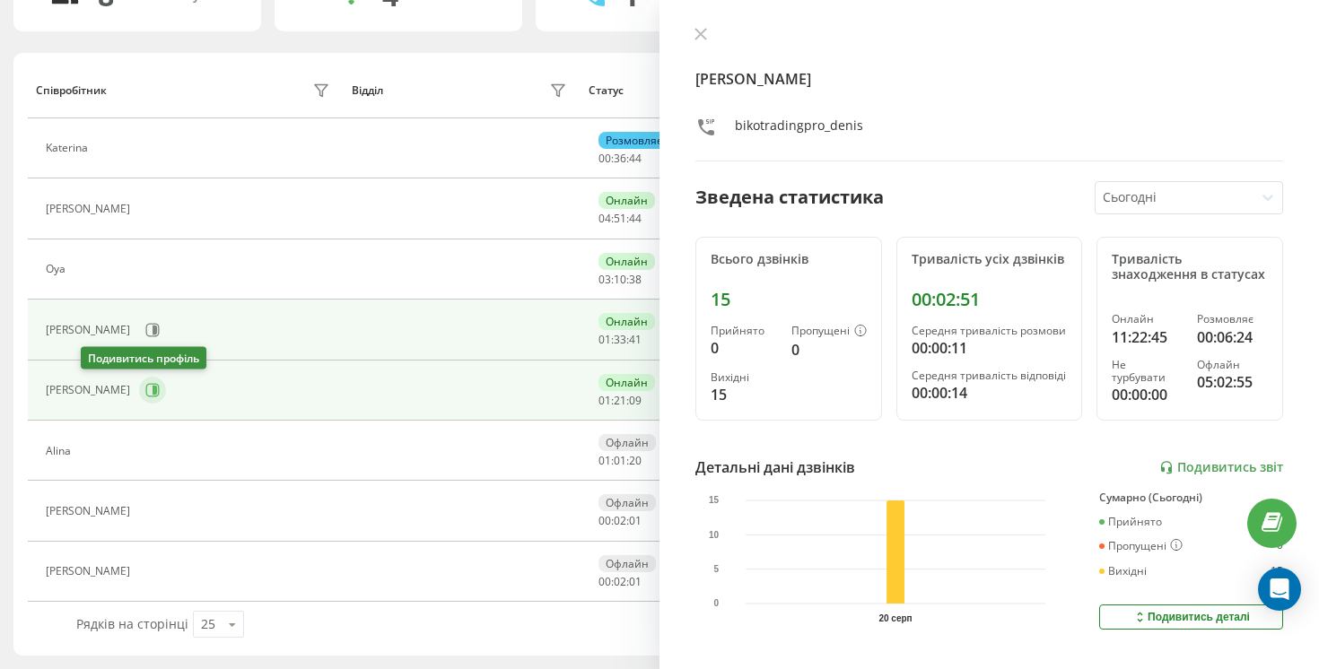
click at [145, 395] on icon at bounding box center [152, 390] width 14 height 14
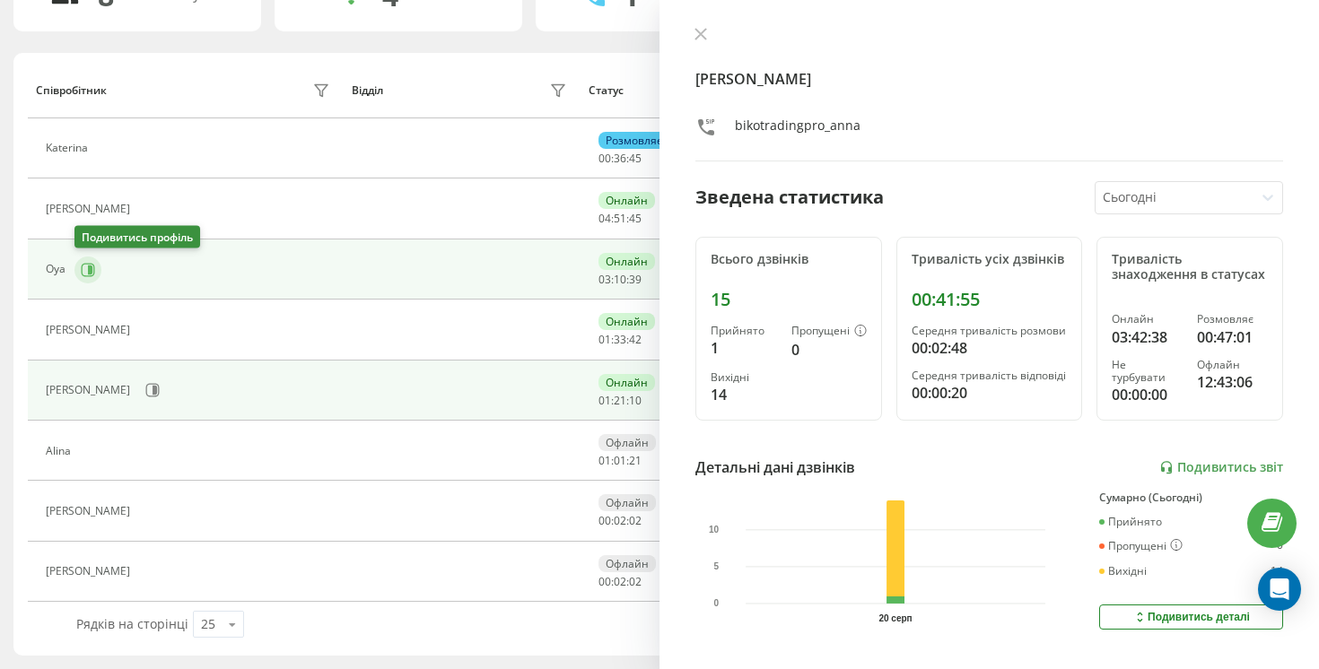
click at [86, 269] on icon at bounding box center [88, 270] width 14 height 14
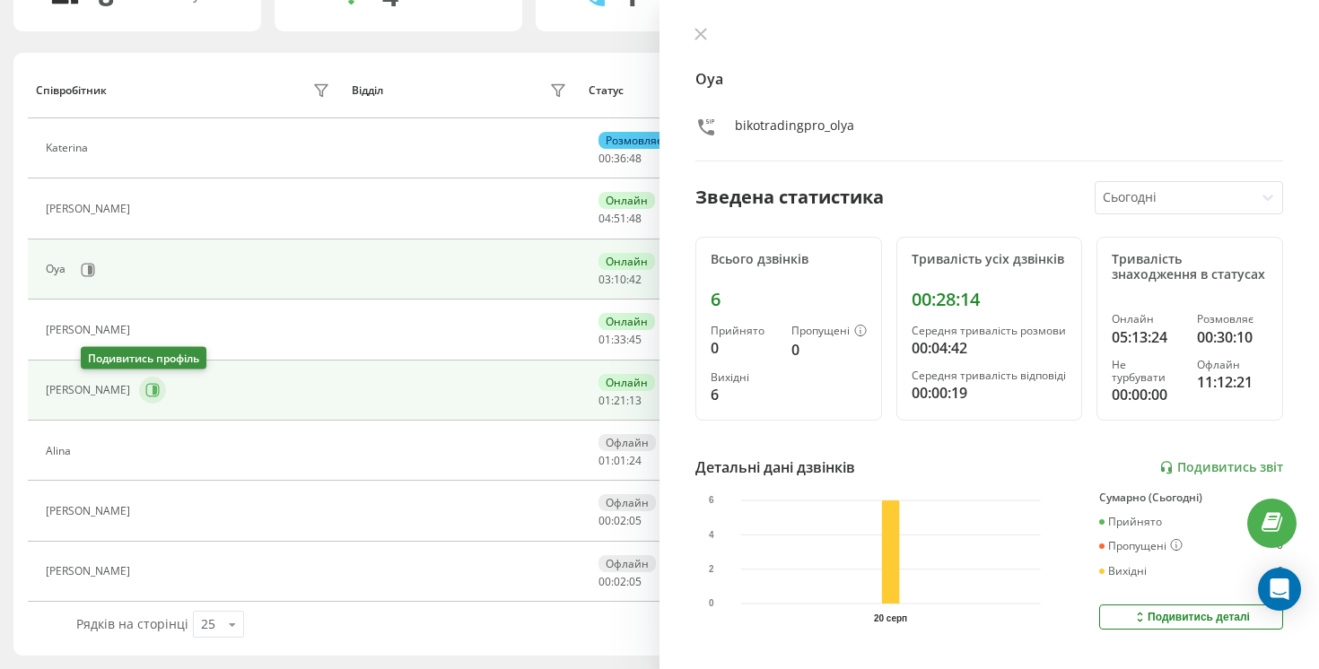
click at [145, 383] on icon at bounding box center [152, 390] width 14 height 14
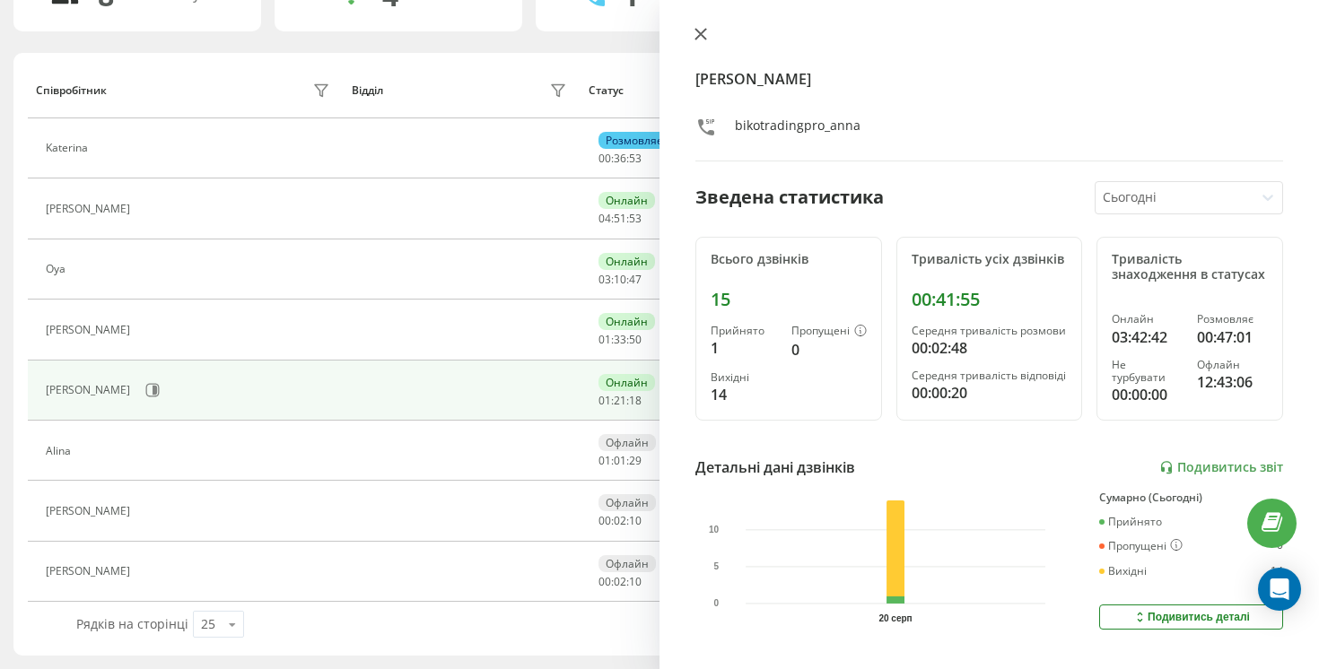
click at [699, 38] on icon at bounding box center [700, 34] width 13 height 13
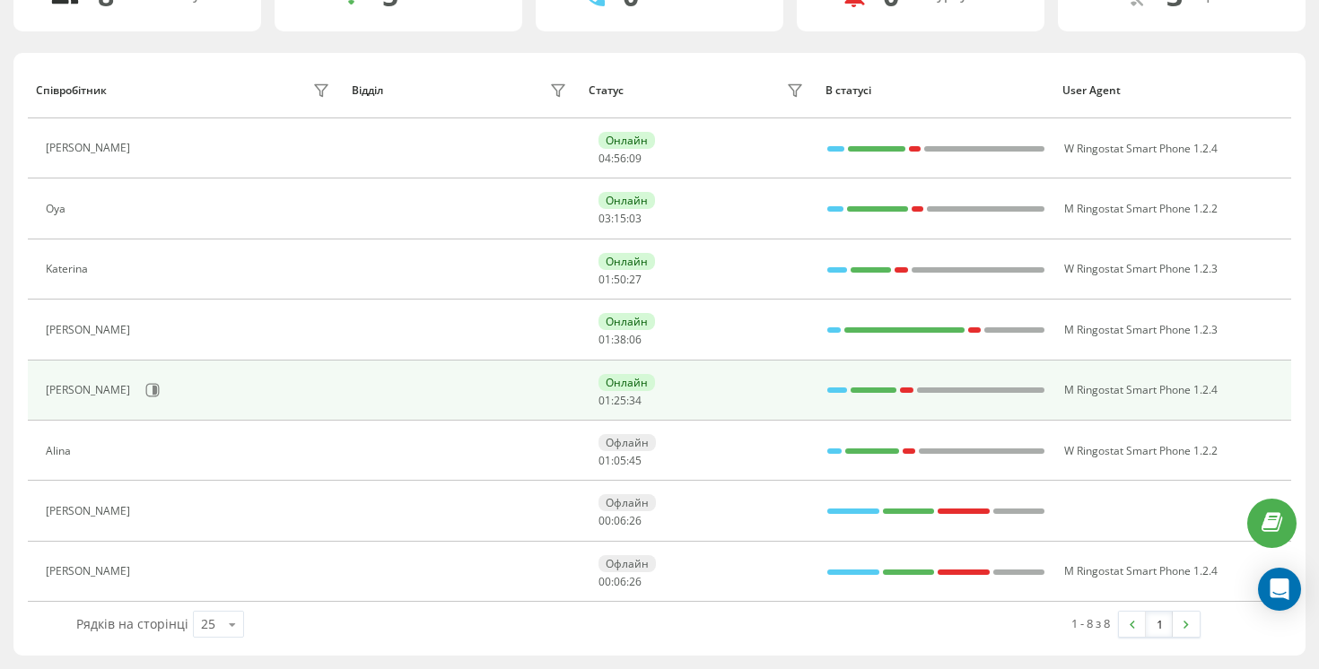
click at [88, 376] on div "[PERSON_NAME]" at bounding box center [190, 390] width 288 height 30
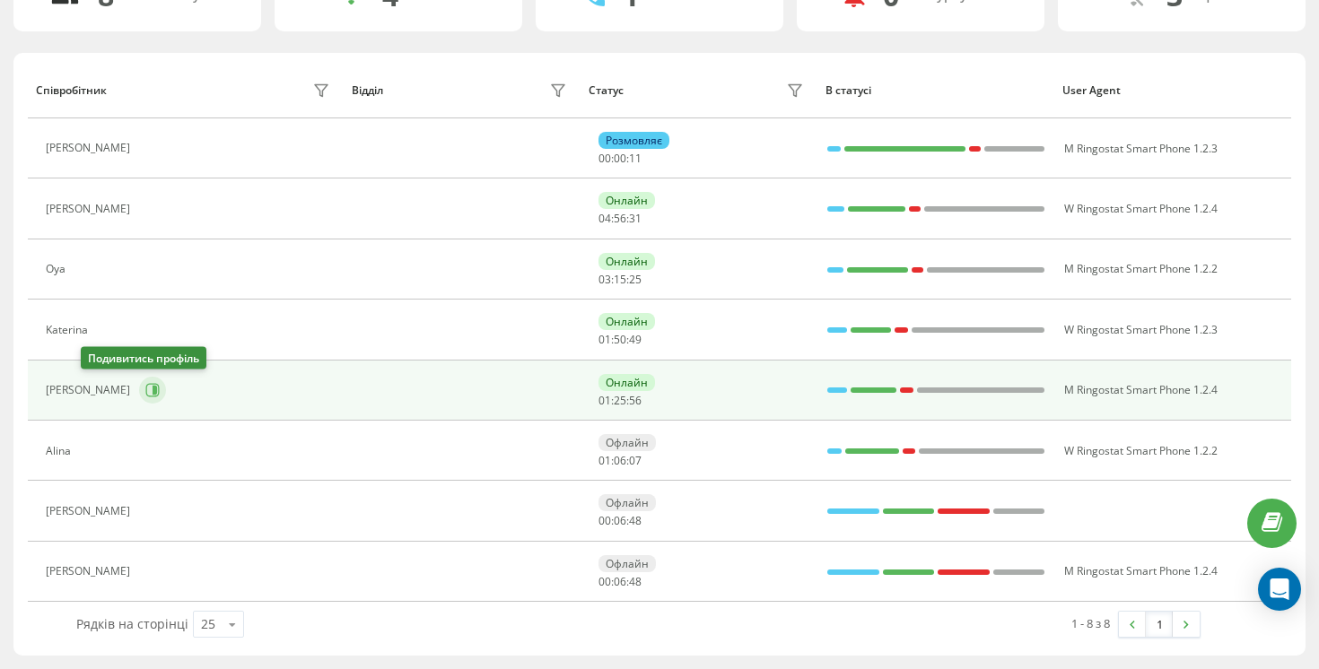
click at [145, 396] on icon at bounding box center [152, 390] width 14 height 14
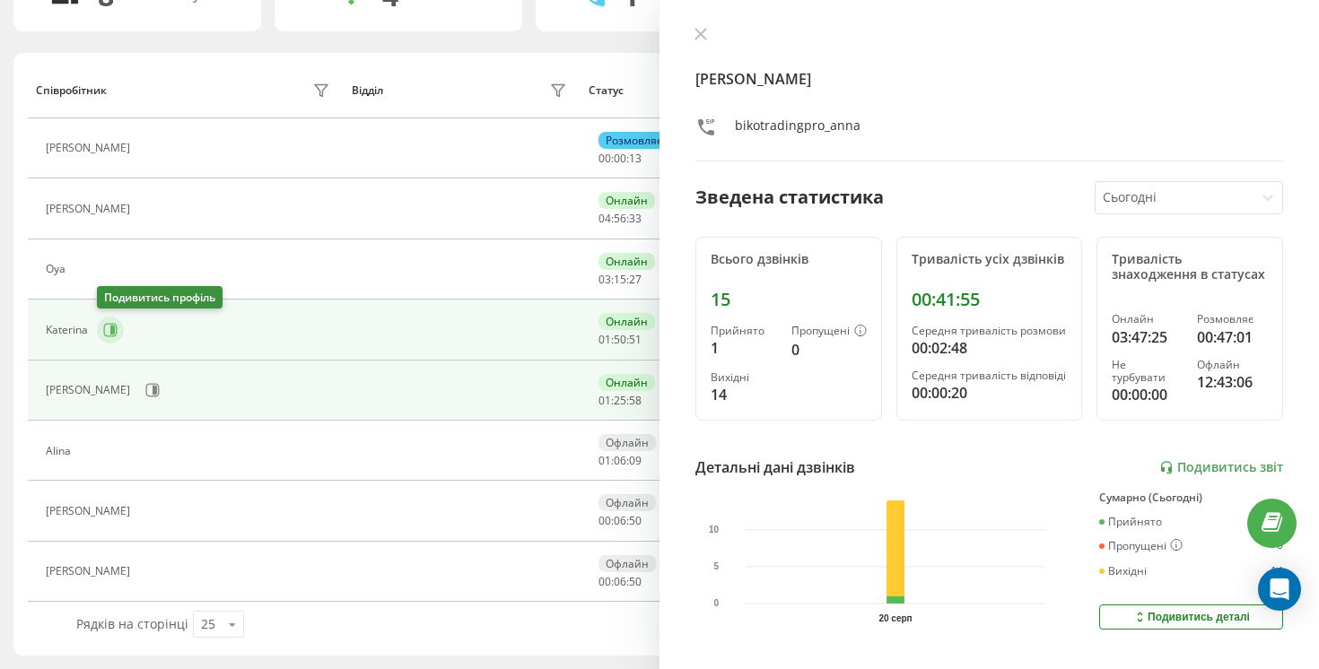
click at [104, 331] on icon at bounding box center [110, 329] width 13 height 13
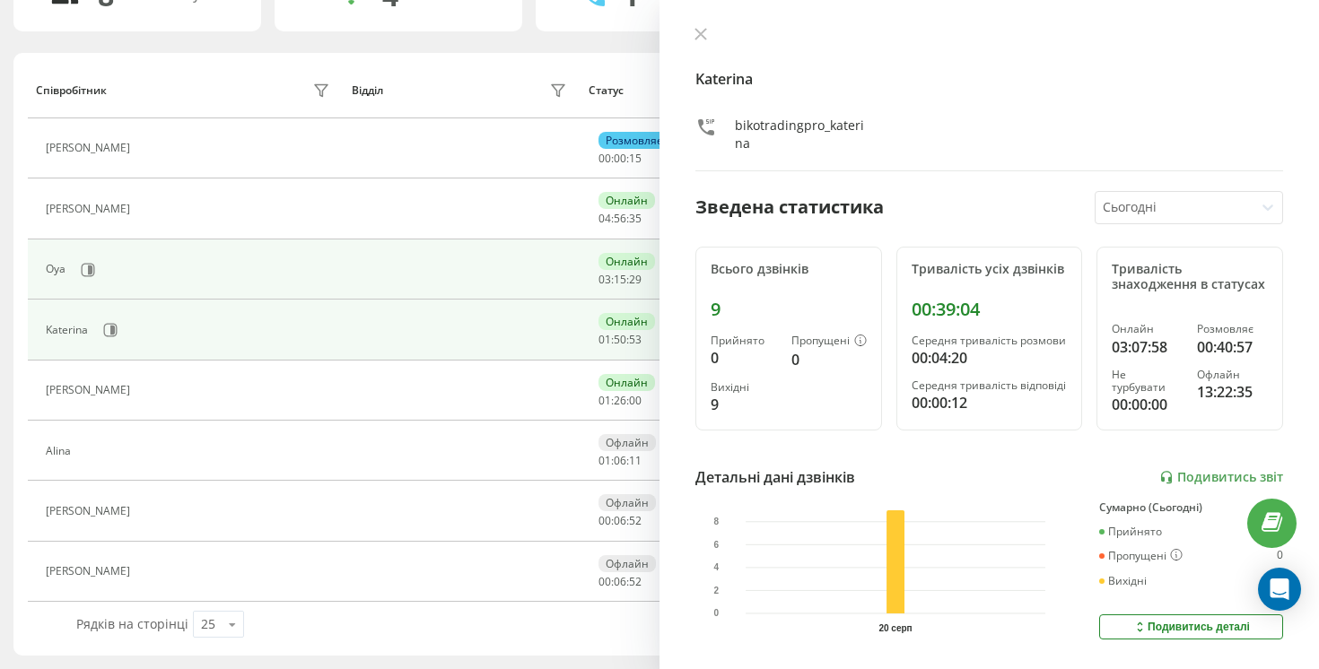
click at [105, 298] on td "Oya" at bounding box center [186, 269] width 316 height 60
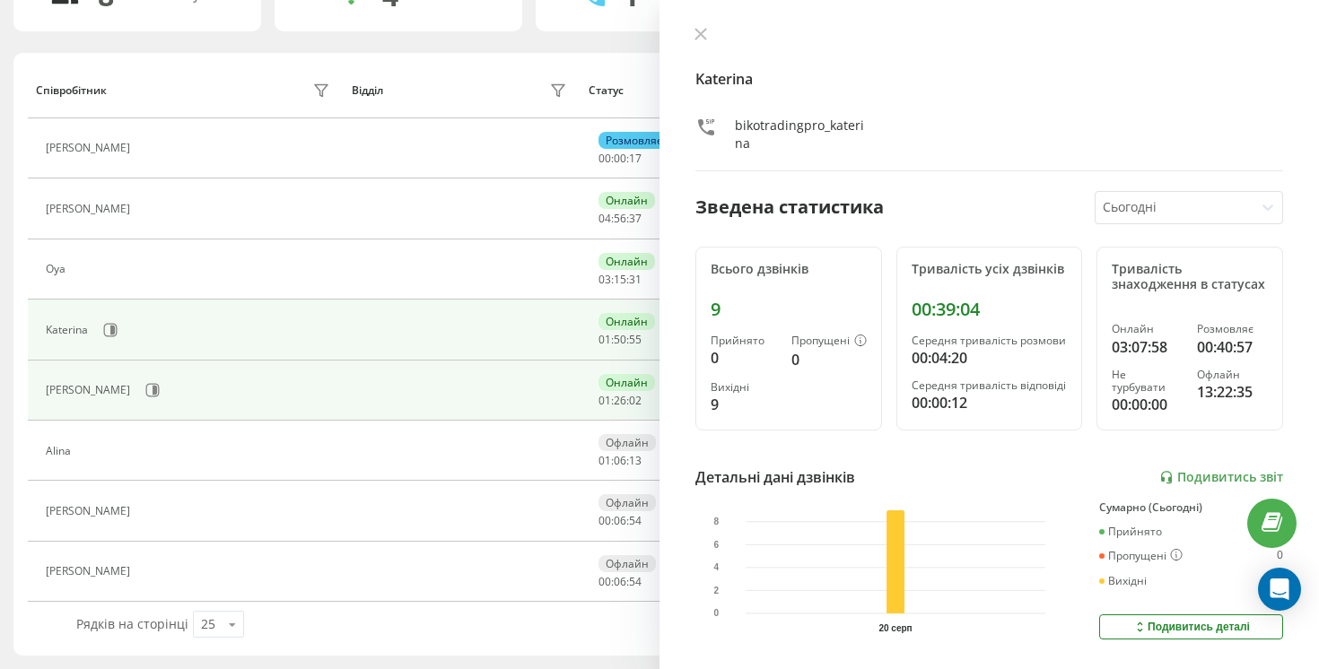
click at [99, 412] on td "[PERSON_NAME]" at bounding box center [186, 391] width 316 height 60
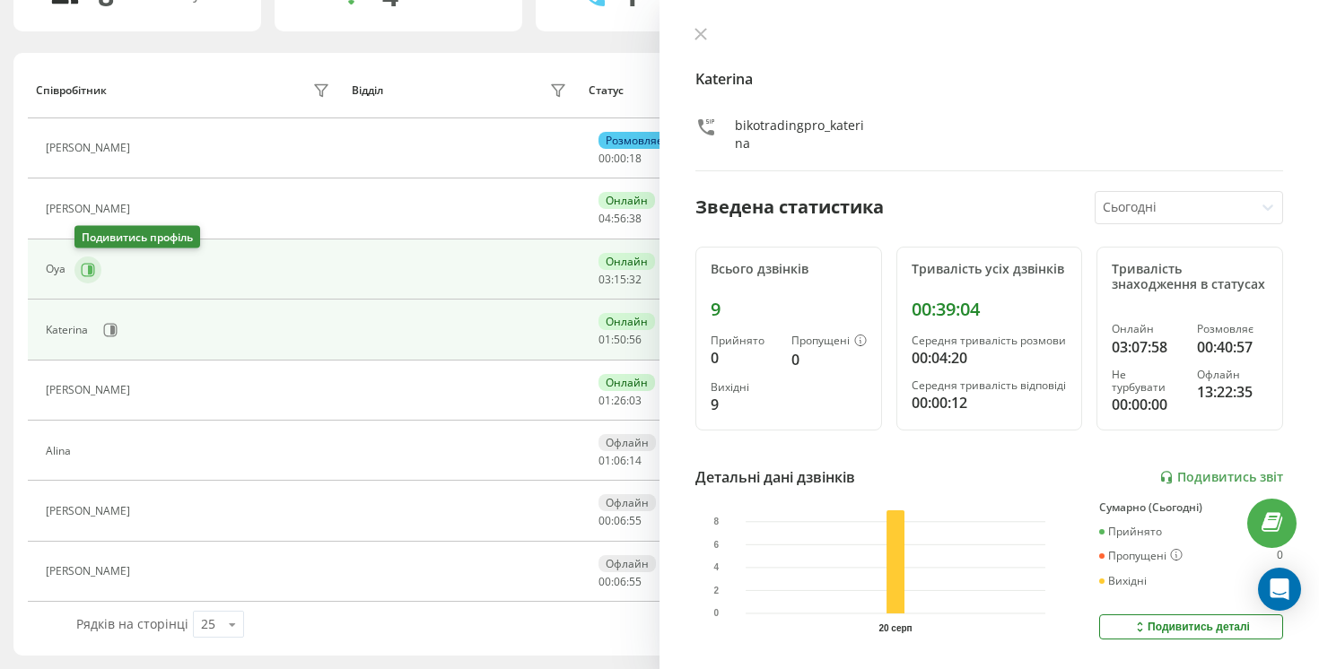
click at [94, 266] on icon at bounding box center [88, 270] width 14 height 14
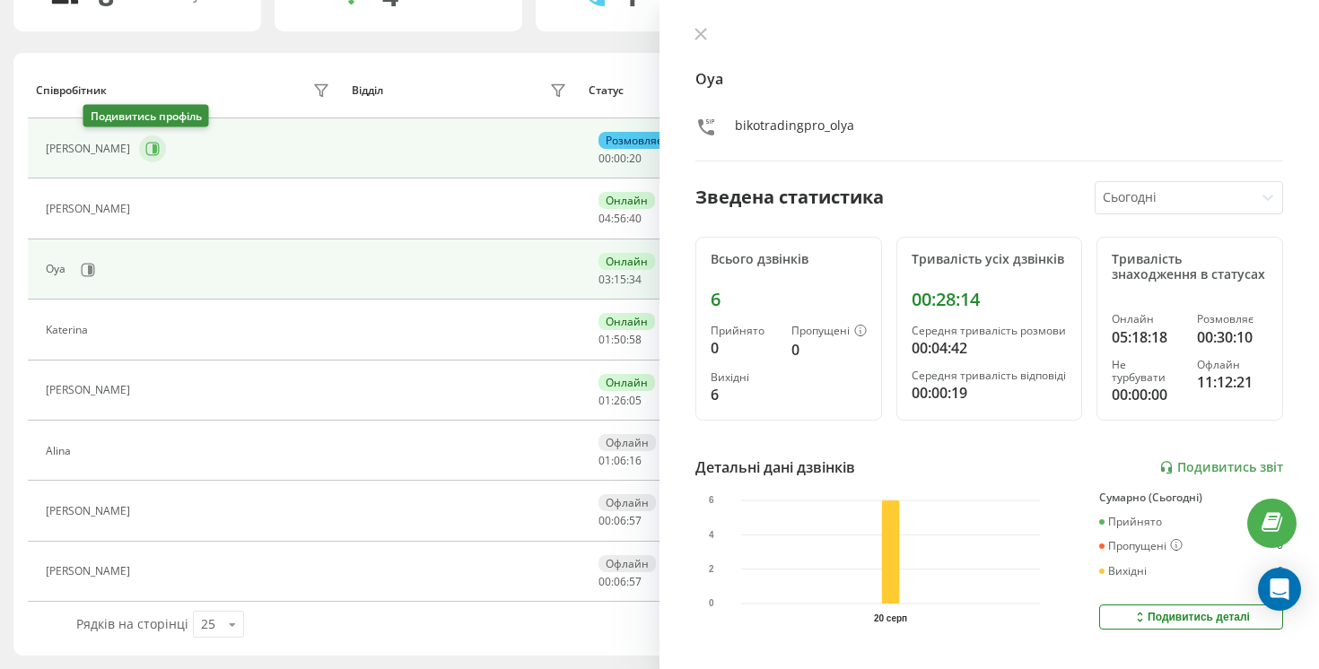
click at [145, 148] on icon at bounding box center [152, 149] width 14 height 14
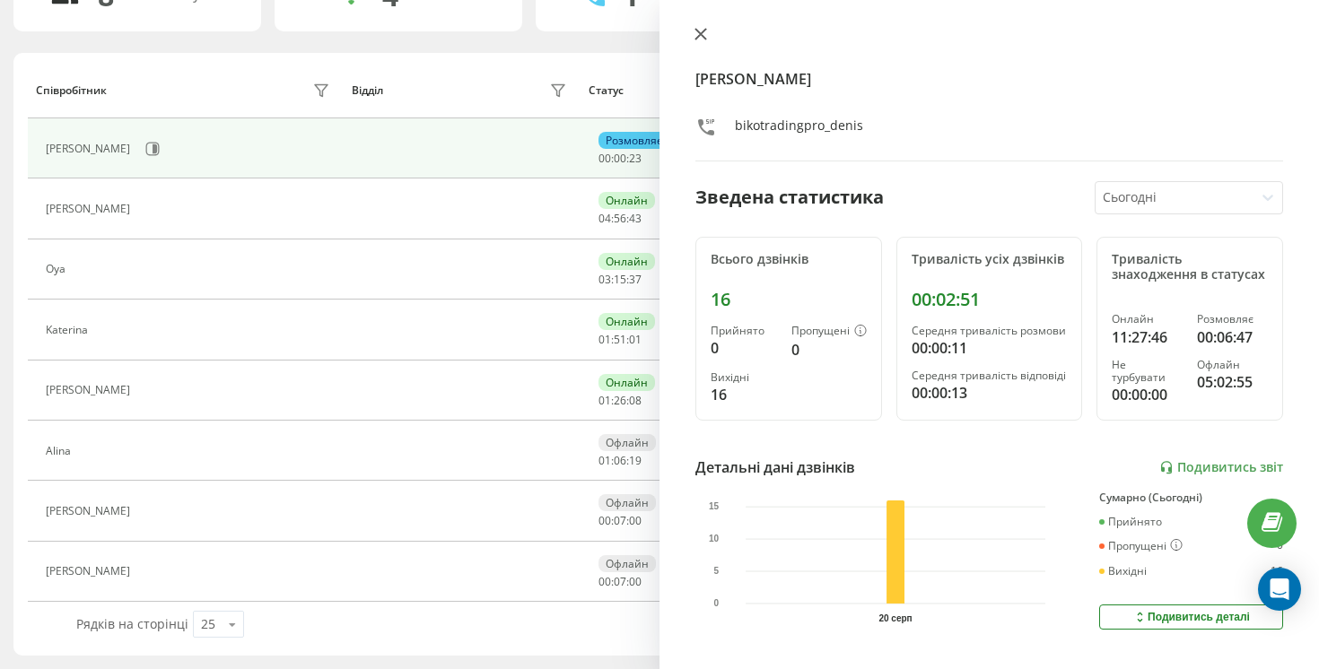
click at [695, 30] on icon at bounding box center [700, 34] width 13 height 13
